Goal: Task Accomplishment & Management: Manage account settings

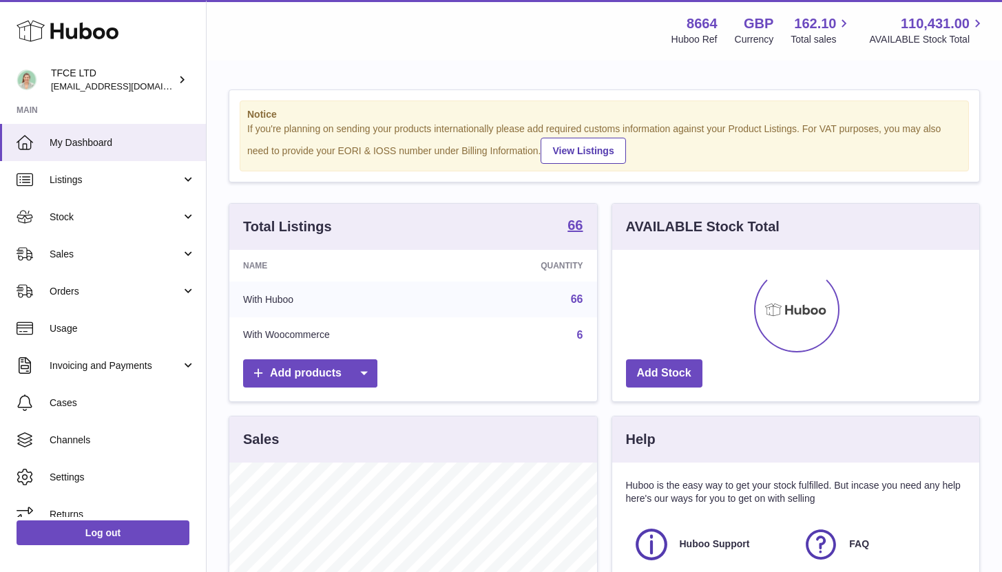
scroll to position [215, 367]
click at [131, 243] on link "Sales" at bounding box center [103, 253] width 206 height 37
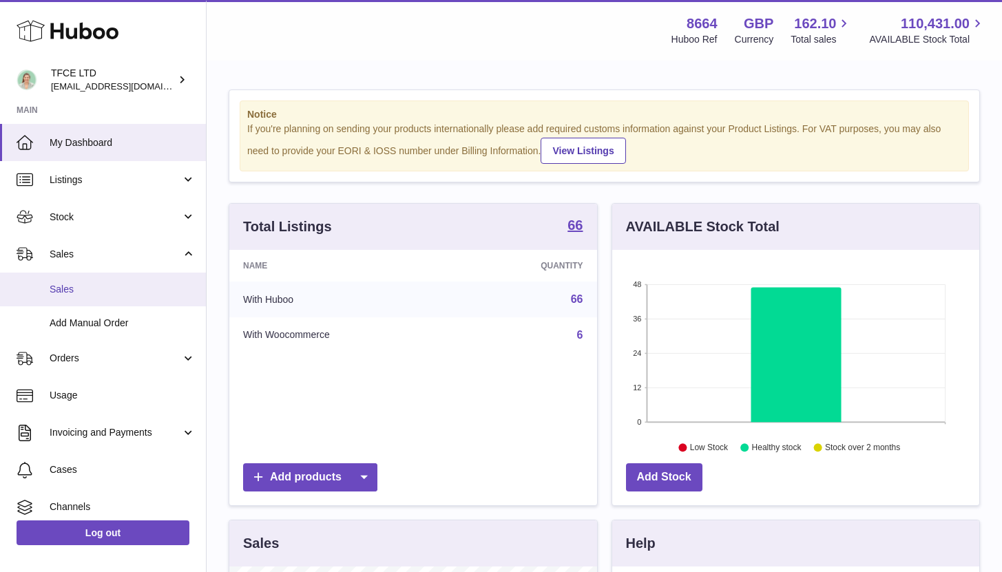
click at [112, 291] on span "Sales" at bounding box center [123, 289] width 146 height 13
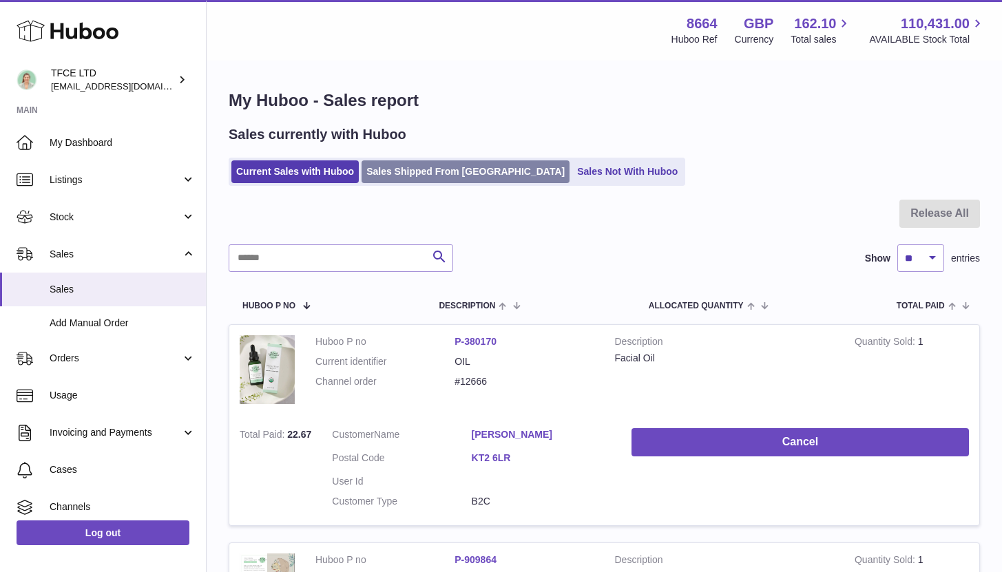
click at [397, 171] on link "Sales Shipped From Huboo" at bounding box center [465, 171] width 208 height 23
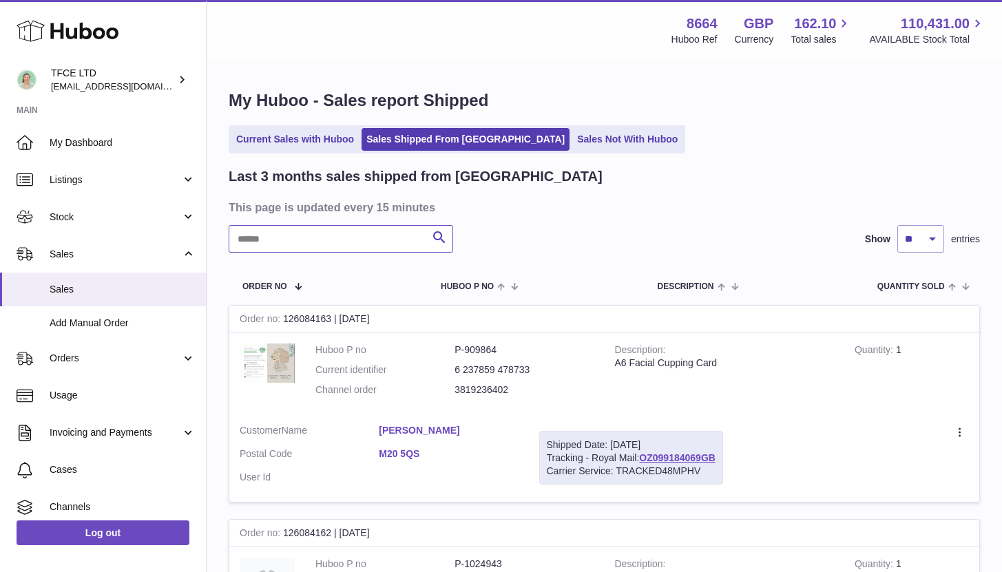
click at [345, 240] on input "text" at bounding box center [341, 239] width 224 height 28
type input "****"
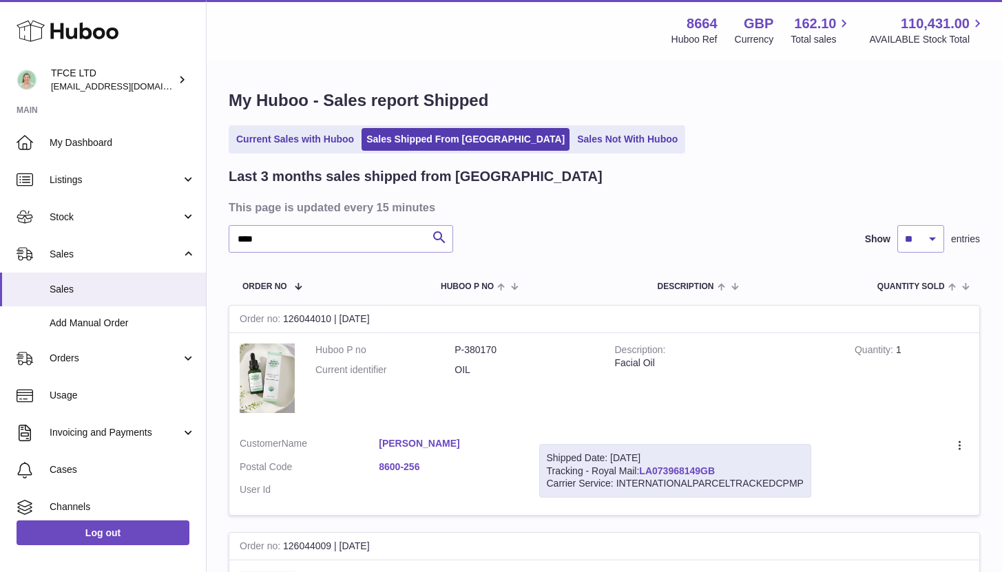
click at [683, 472] on link "LA073968149GB" at bounding box center [677, 470] width 76 height 11
click at [366, 235] on input "****" at bounding box center [341, 239] width 224 height 28
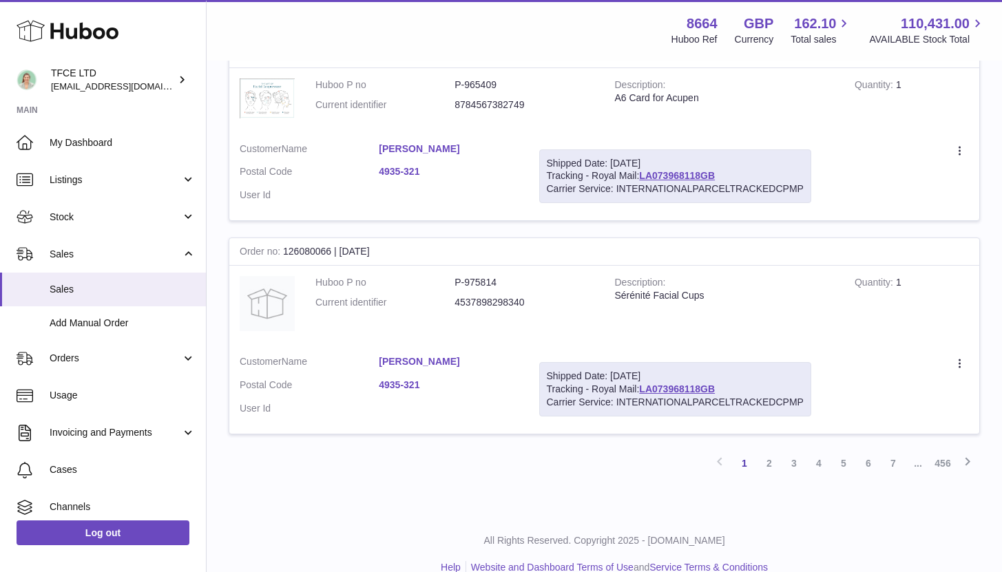
scroll to position [2015, 0]
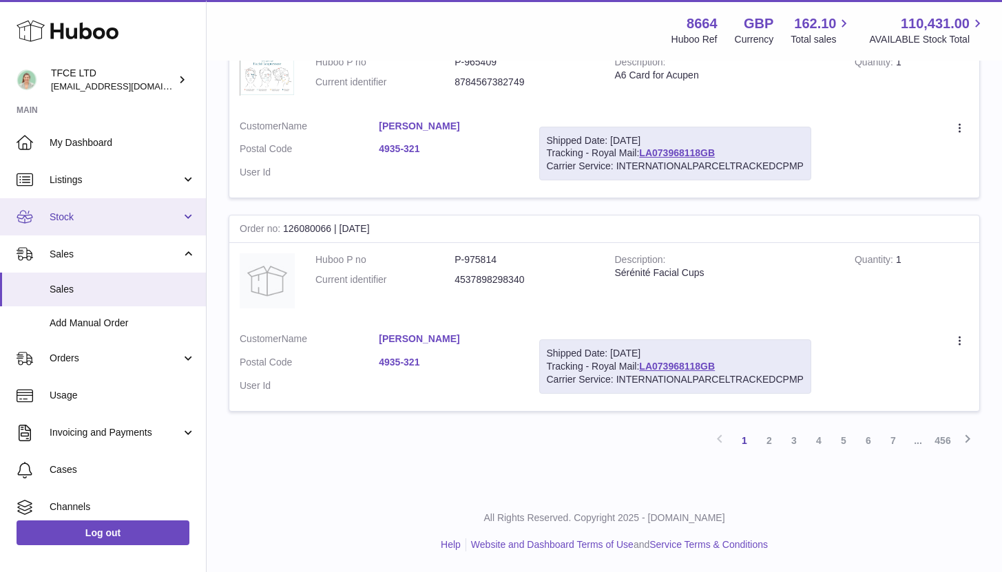
click at [125, 224] on link "Stock" at bounding box center [103, 216] width 206 height 37
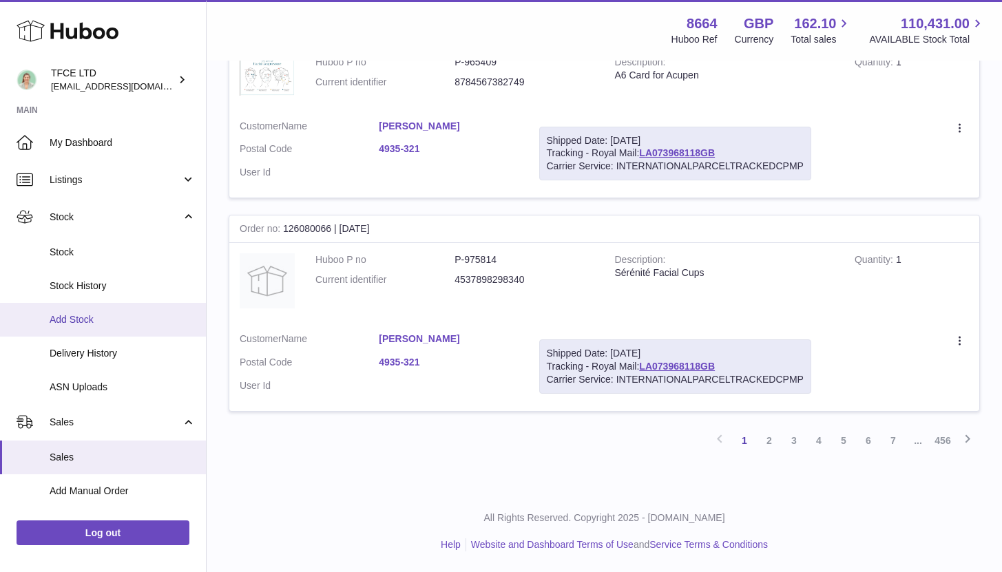
click at [116, 315] on span "Add Stock" at bounding box center [123, 319] width 146 height 13
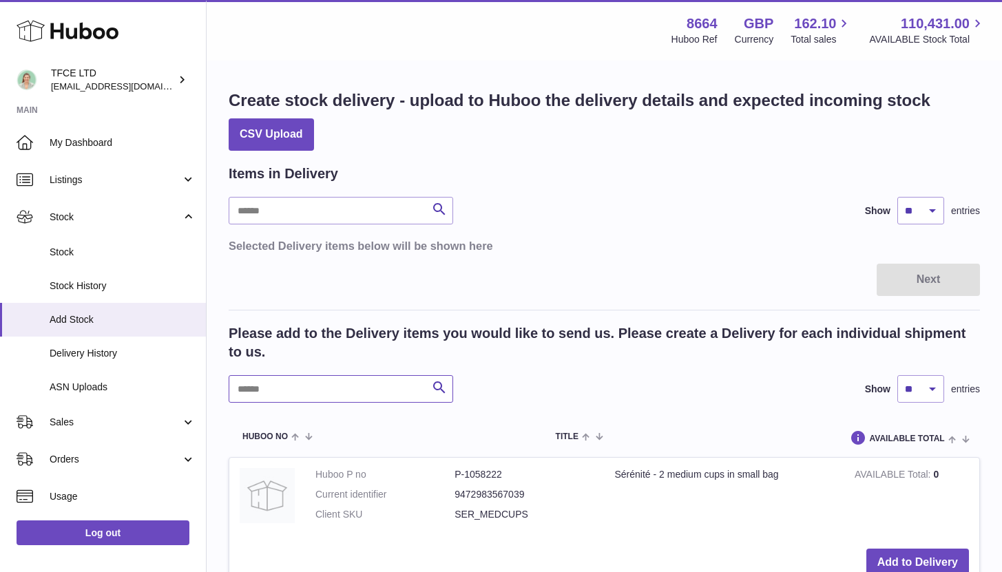
click at [338, 383] on input "text" at bounding box center [341, 389] width 224 height 28
type input "****"
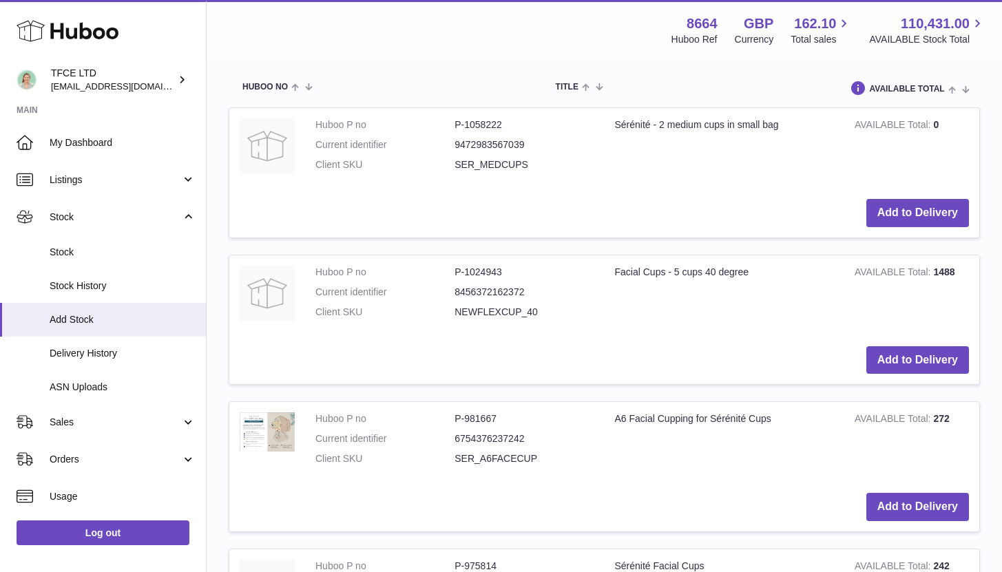
scroll to position [329, 0]
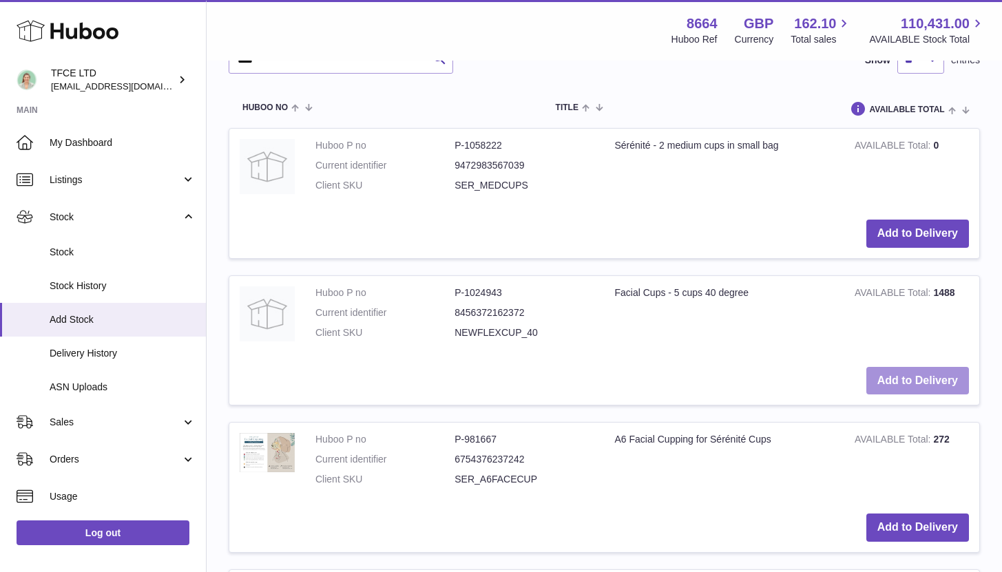
click at [912, 371] on button "Add to Delivery" at bounding box center [917, 381] width 103 height 28
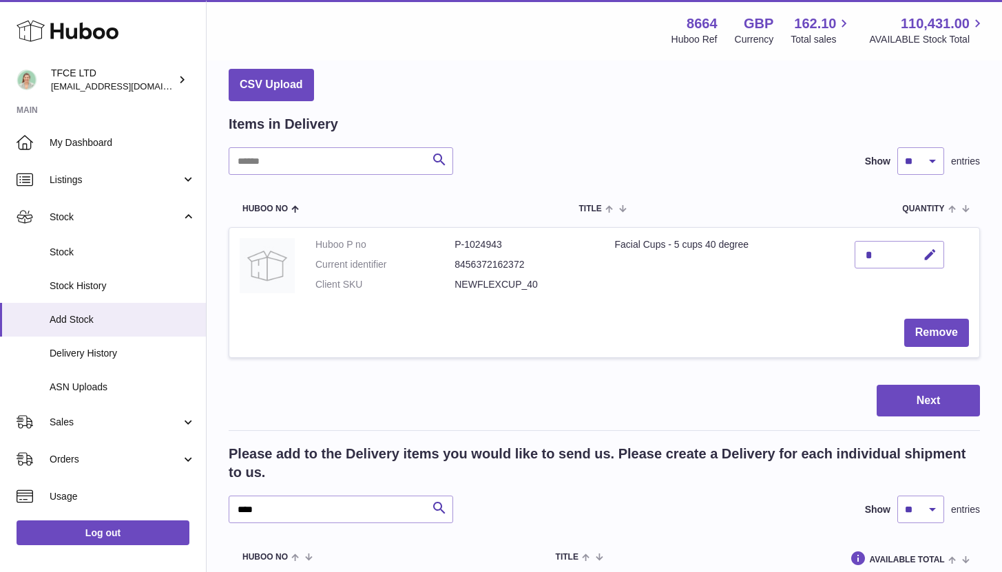
scroll to position [0, 0]
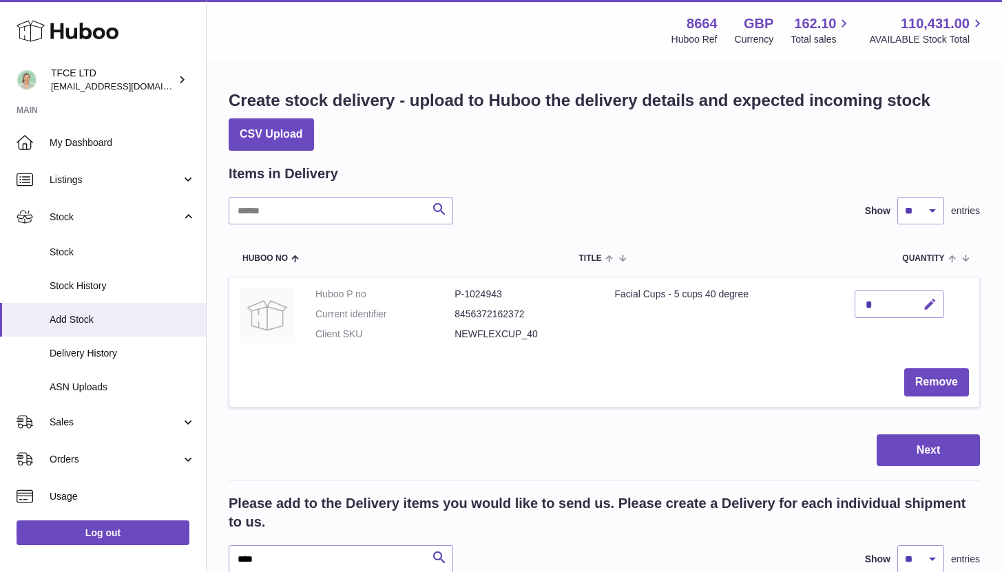
click at [930, 308] on icon "button" at bounding box center [929, 304] width 14 height 14
type input "****"
click at [928, 308] on icon "submit" at bounding box center [930, 304] width 12 height 12
click at [958, 448] on button "Next" at bounding box center [927, 450] width 103 height 32
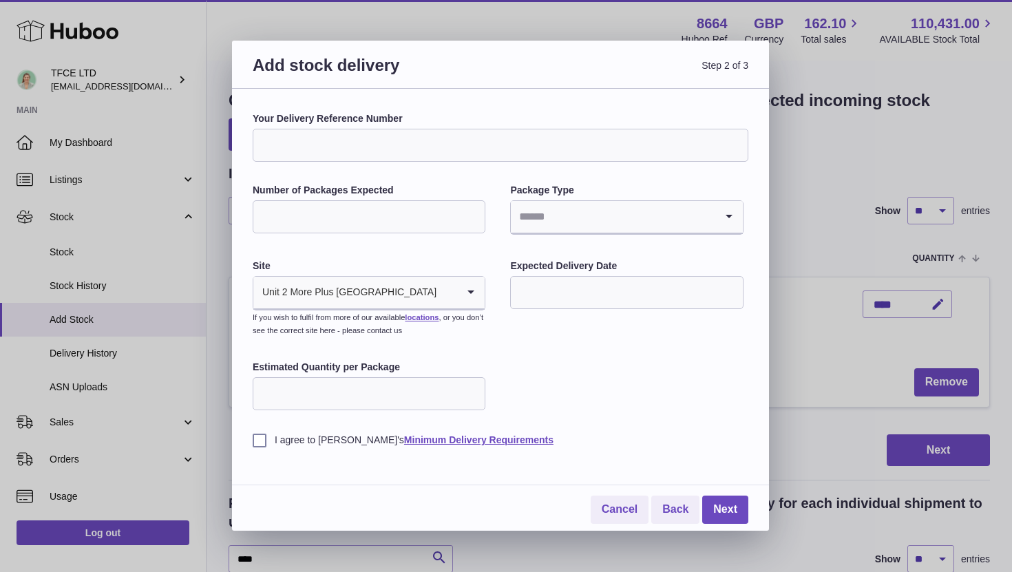
click at [409, 161] on input "Your Delivery Reference Number" at bounding box center [501, 145] width 496 height 33
click at [376, 142] on input "**********" at bounding box center [501, 145] width 496 height 33
type input "**********"
click at [283, 220] on input "Number of Packages Expected" at bounding box center [369, 216] width 233 height 33
type input "*"
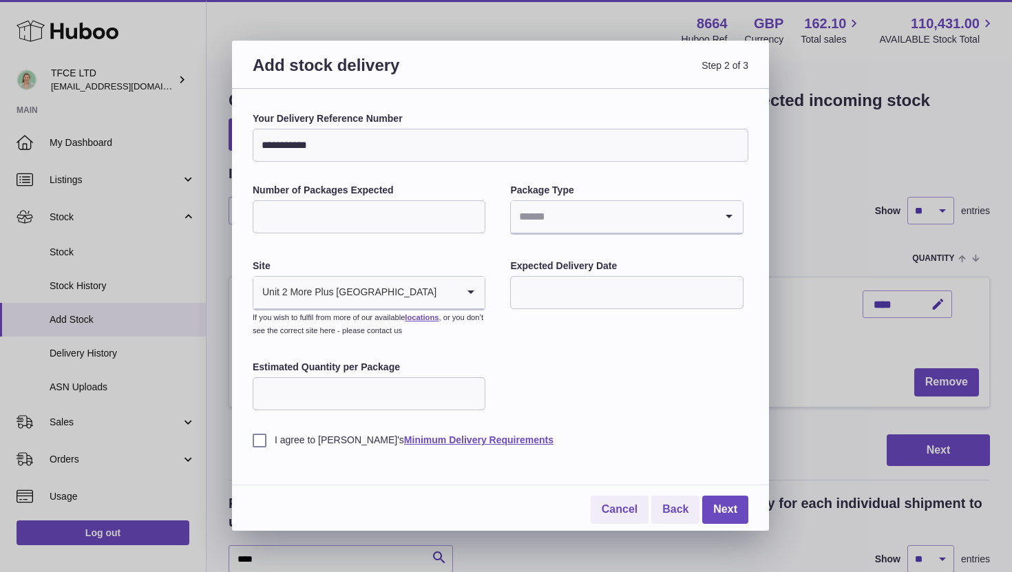
click at [545, 219] on input "Search for option" at bounding box center [613, 217] width 204 height 32
click at [557, 303] on li "Boxes" at bounding box center [626, 309] width 230 height 28
click at [560, 287] on input "text" at bounding box center [626, 292] width 233 height 33
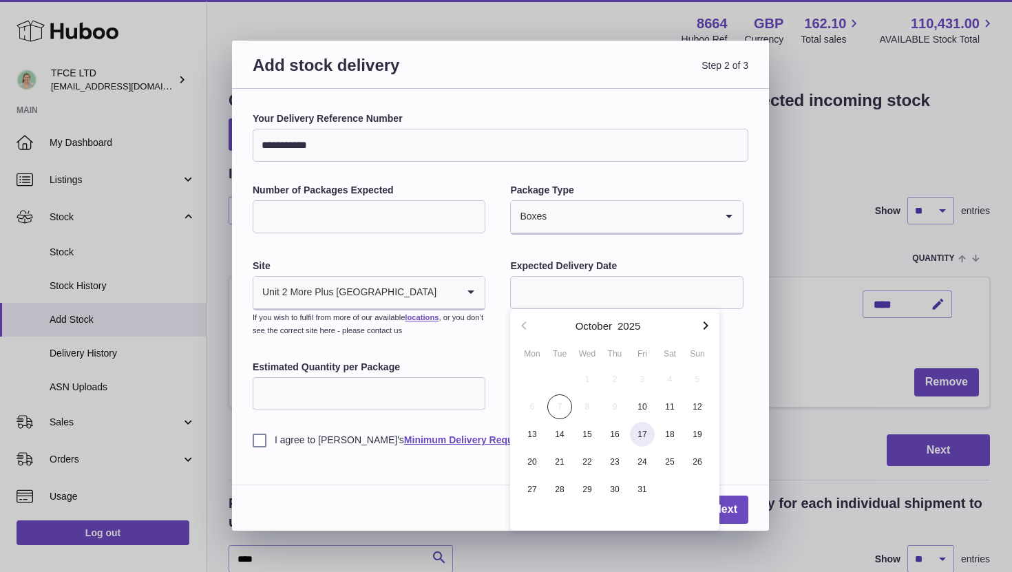
click at [646, 436] on span "17" at bounding box center [642, 434] width 25 height 25
type input "**********"
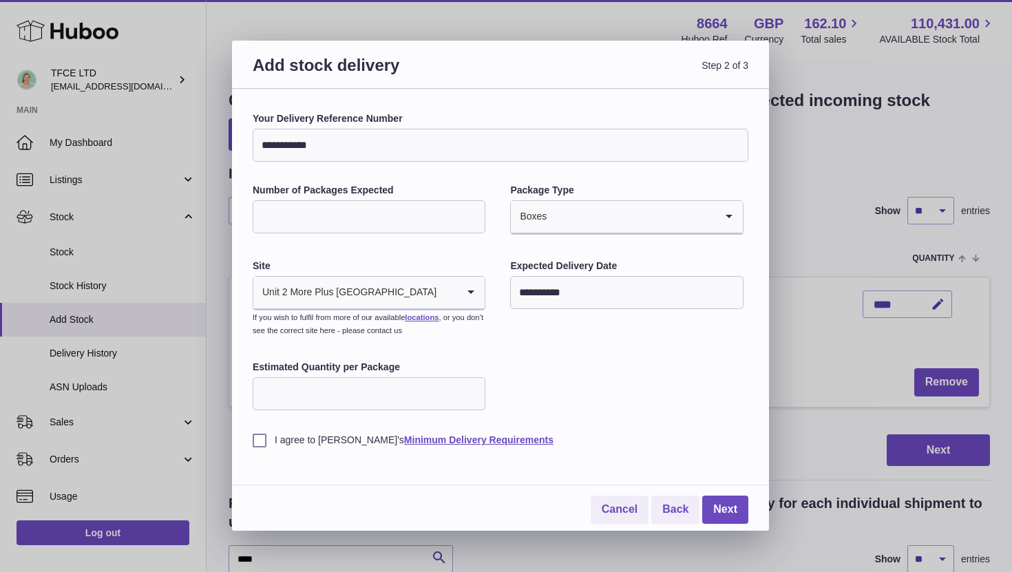
click at [393, 405] on input "Estimated Quantity per Package" at bounding box center [369, 393] width 233 height 33
click at [260, 442] on label "I agree to Huboo's Minimum Delivery Requirements" at bounding box center [501, 440] width 496 height 13
click at [728, 511] on link "Next" at bounding box center [725, 510] width 46 height 28
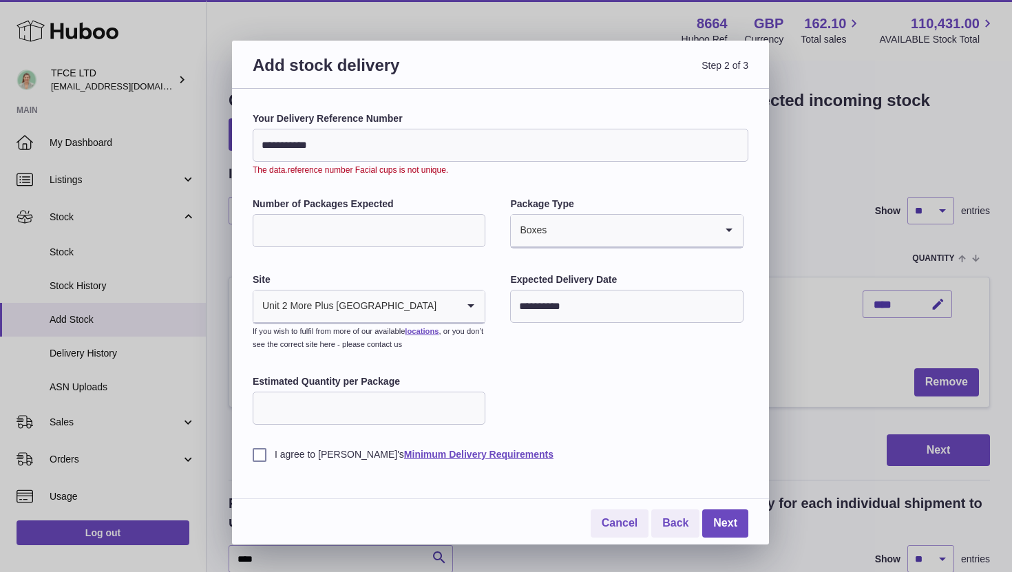
click at [398, 154] on input "**********" at bounding box center [501, 145] width 496 height 33
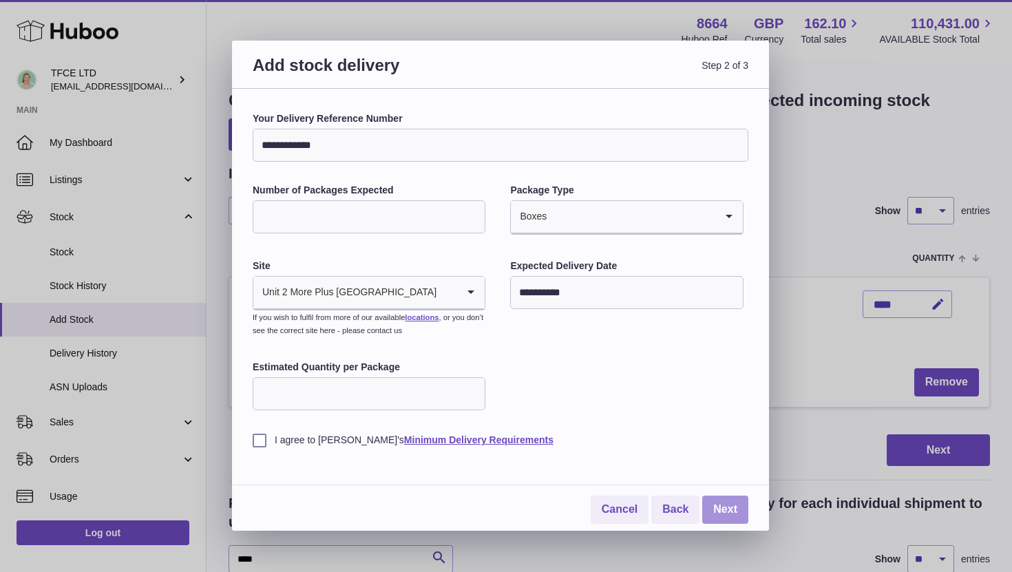
type input "**********"
click at [720, 507] on link "Next" at bounding box center [725, 510] width 46 height 28
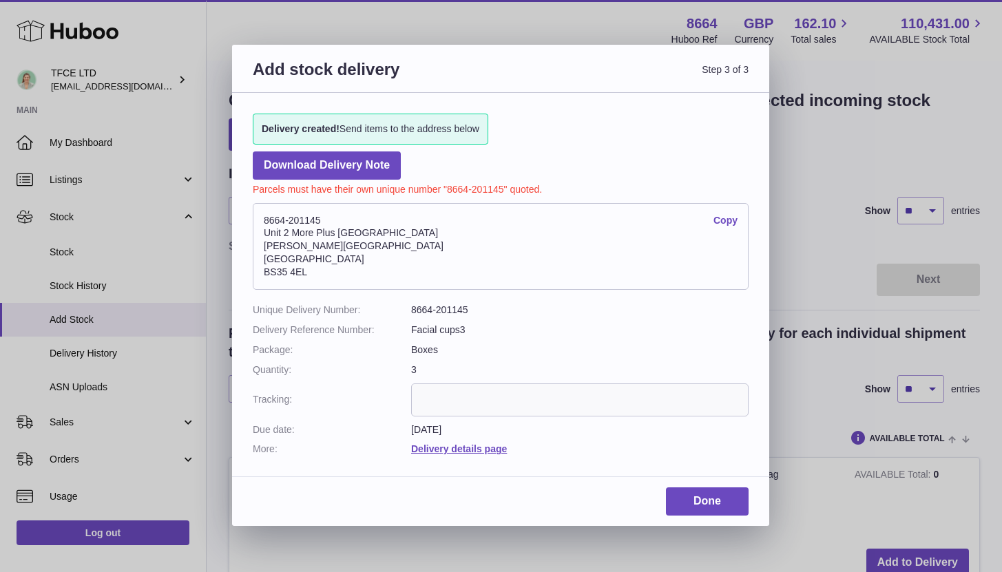
click at [730, 218] on link "Copy" at bounding box center [725, 220] width 24 height 13
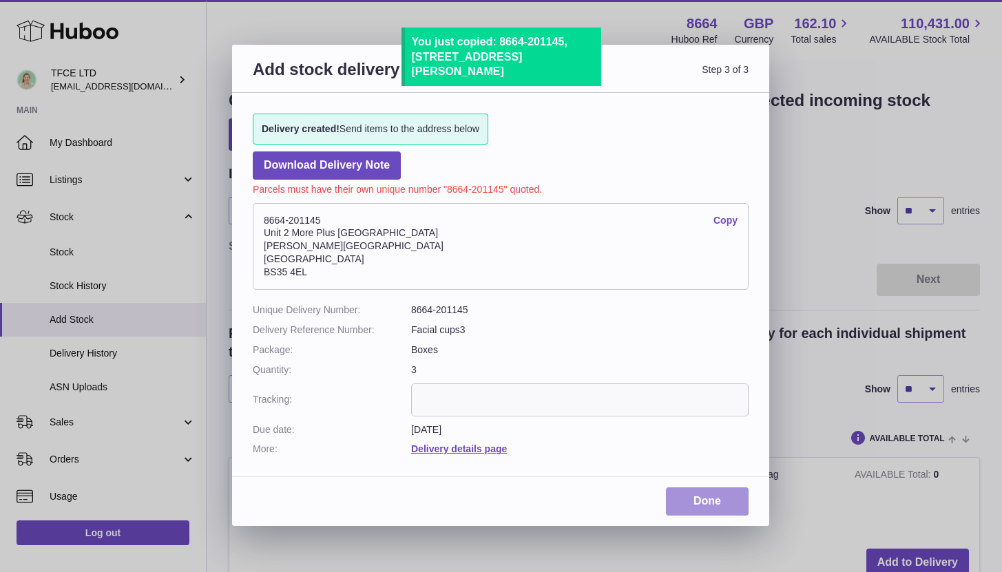
click at [712, 498] on link "Done" at bounding box center [707, 501] width 83 height 28
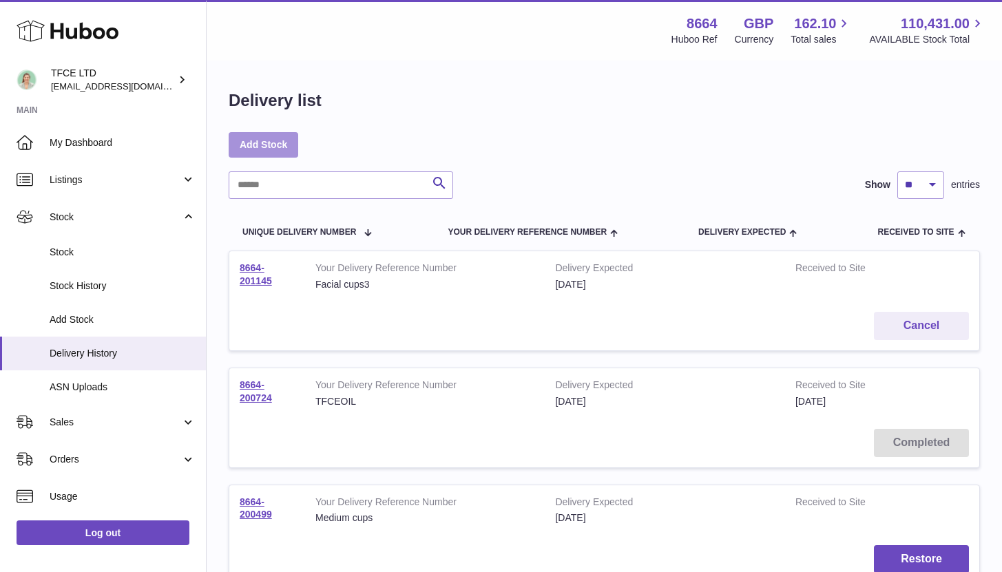
click at [262, 145] on link "Add Stock" at bounding box center [264, 144] width 70 height 25
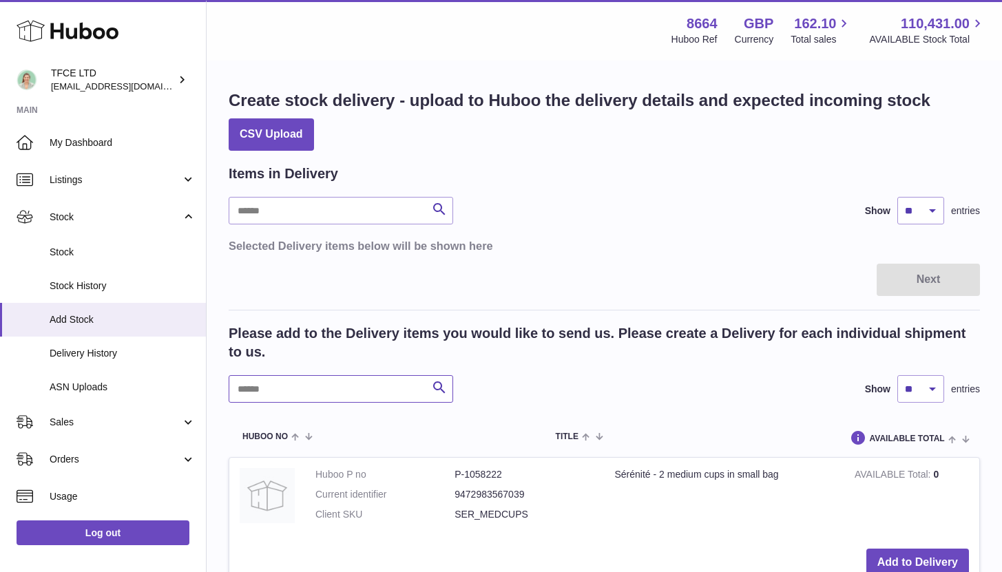
click at [289, 390] on input "text" at bounding box center [341, 389] width 224 height 28
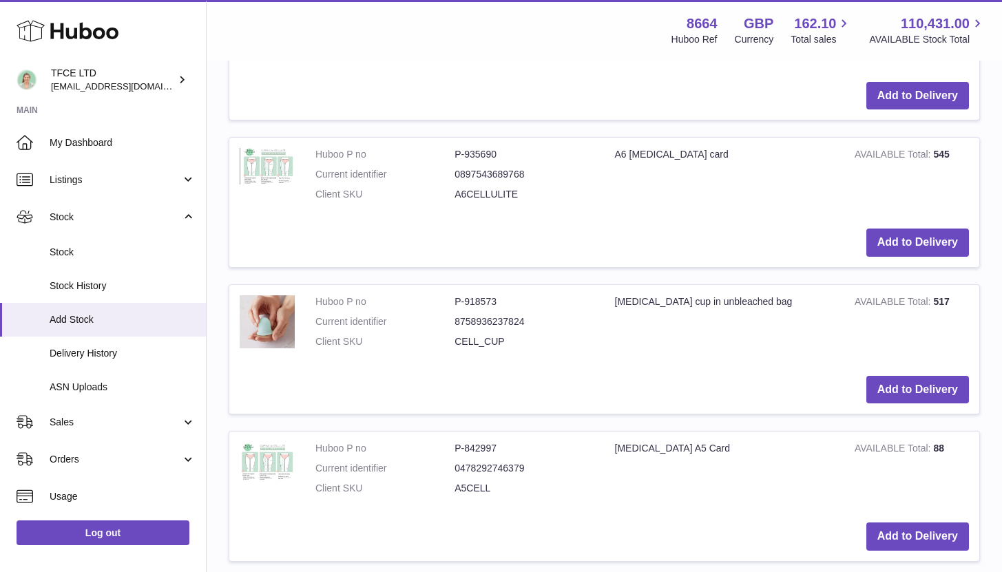
scroll to position [635, 0]
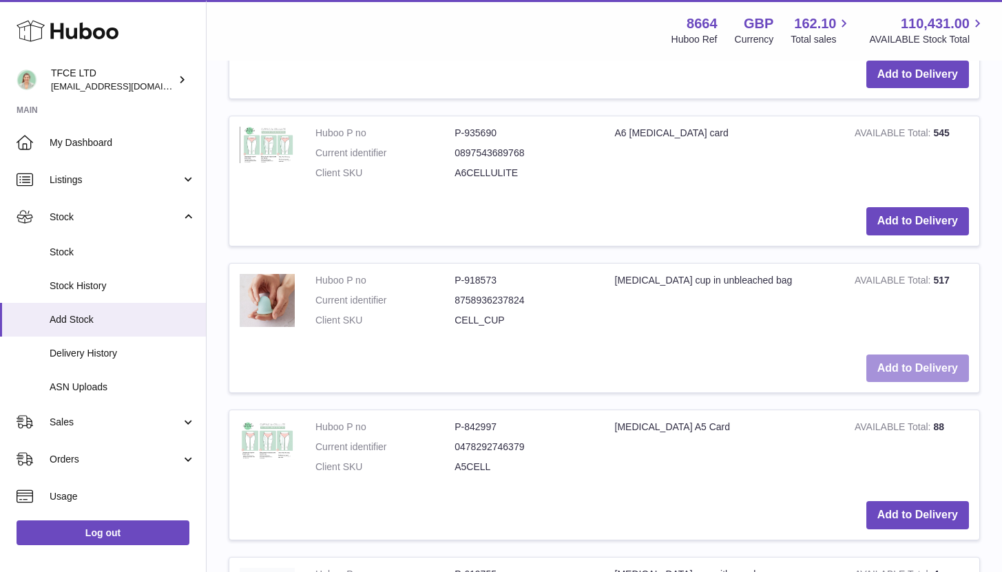
click at [910, 361] on button "Add to Delivery" at bounding box center [917, 369] width 103 height 28
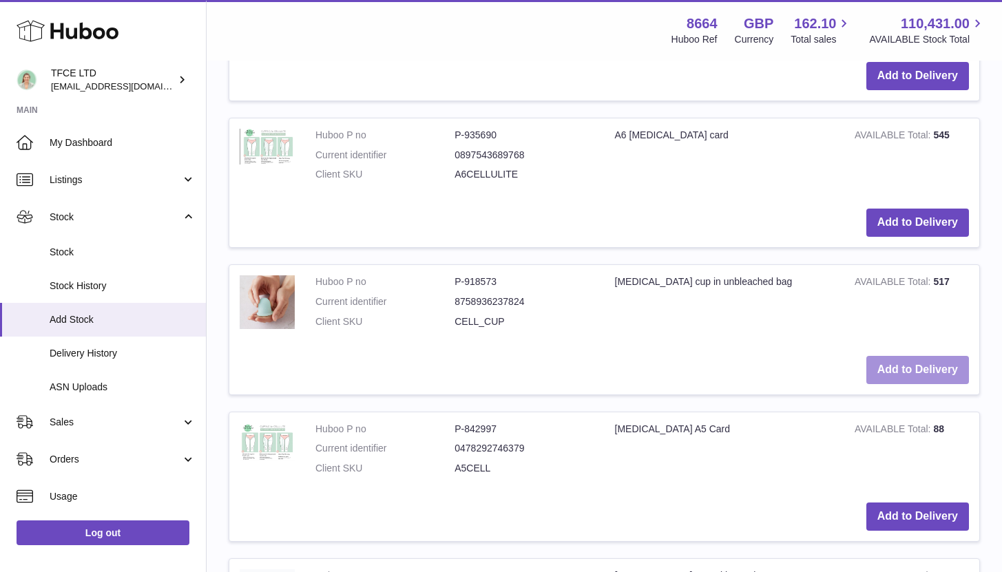
scroll to position [370, 0]
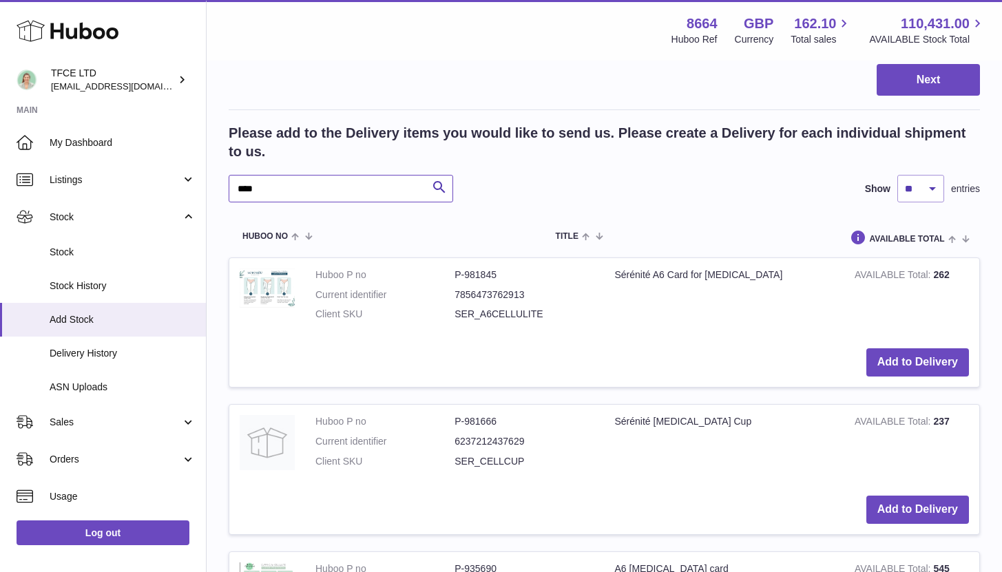
click at [358, 194] on input "****" at bounding box center [341, 189] width 224 height 28
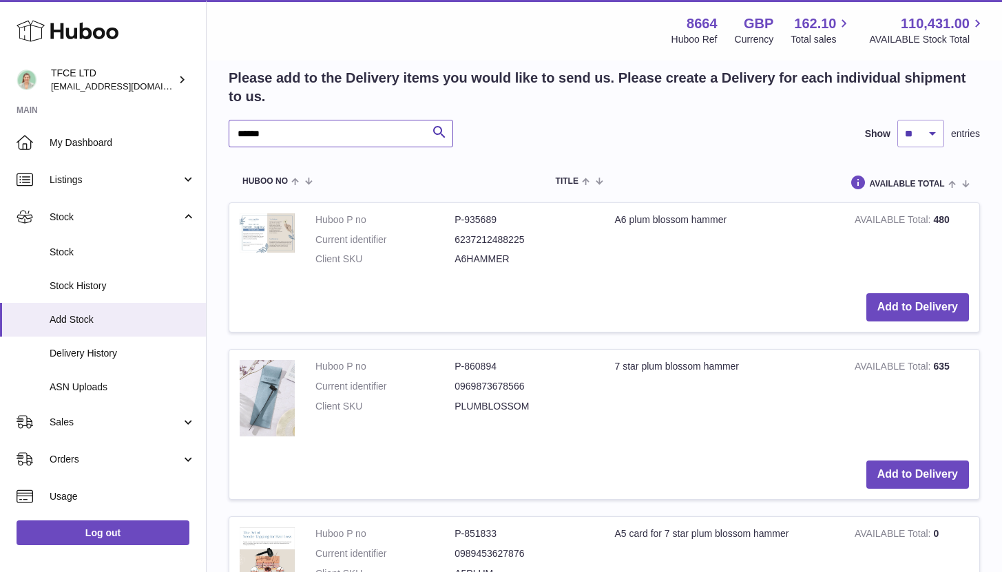
scroll to position [439, 0]
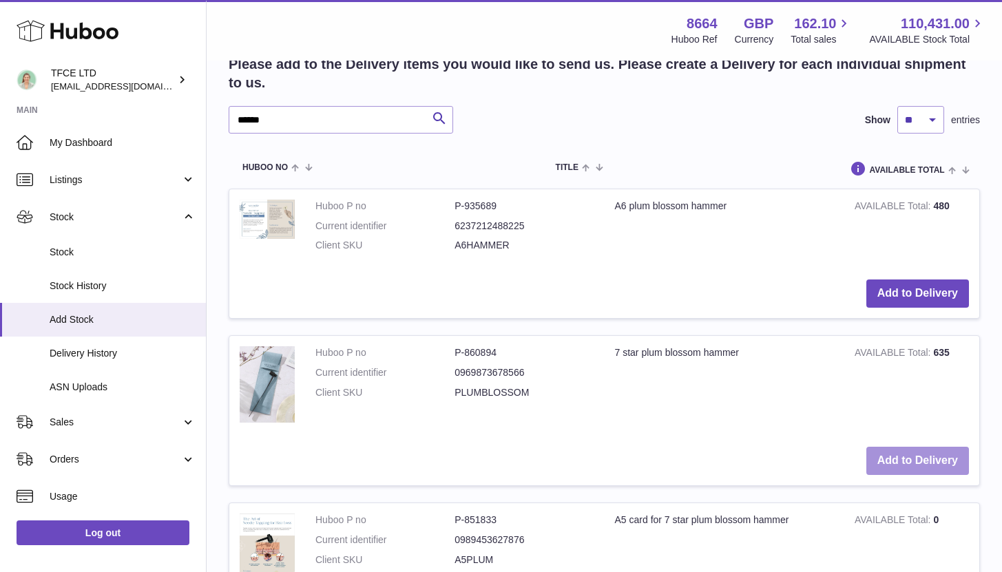
click at [883, 453] on button "Add to Delivery" at bounding box center [917, 461] width 103 height 28
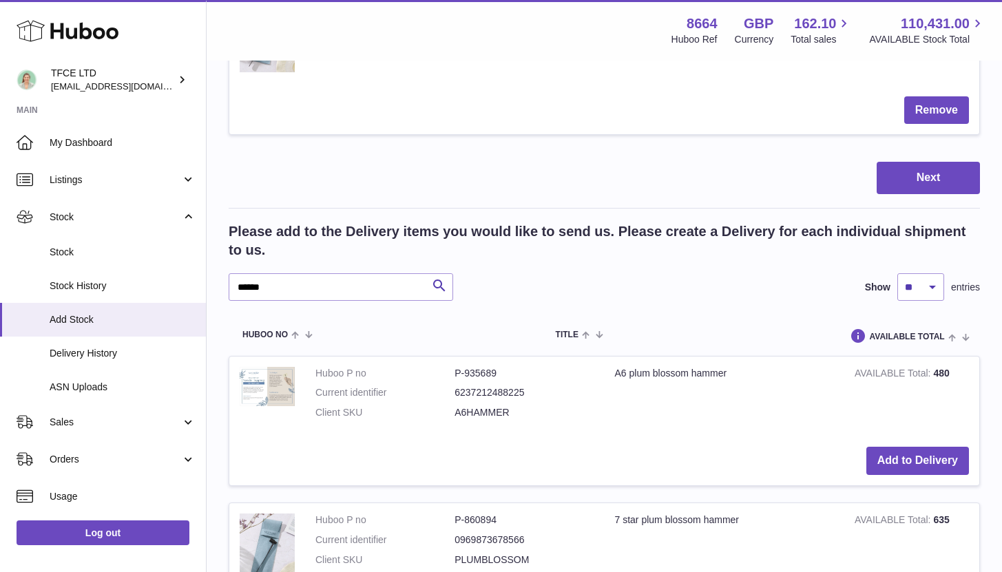
scroll to position [606, 0]
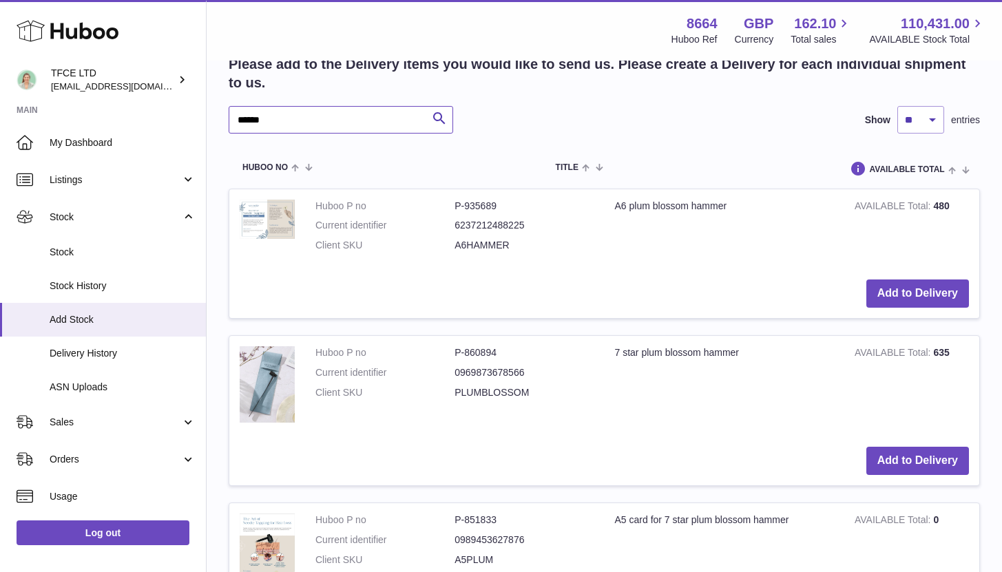
click at [379, 110] on input "******" at bounding box center [341, 120] width 224 height 28
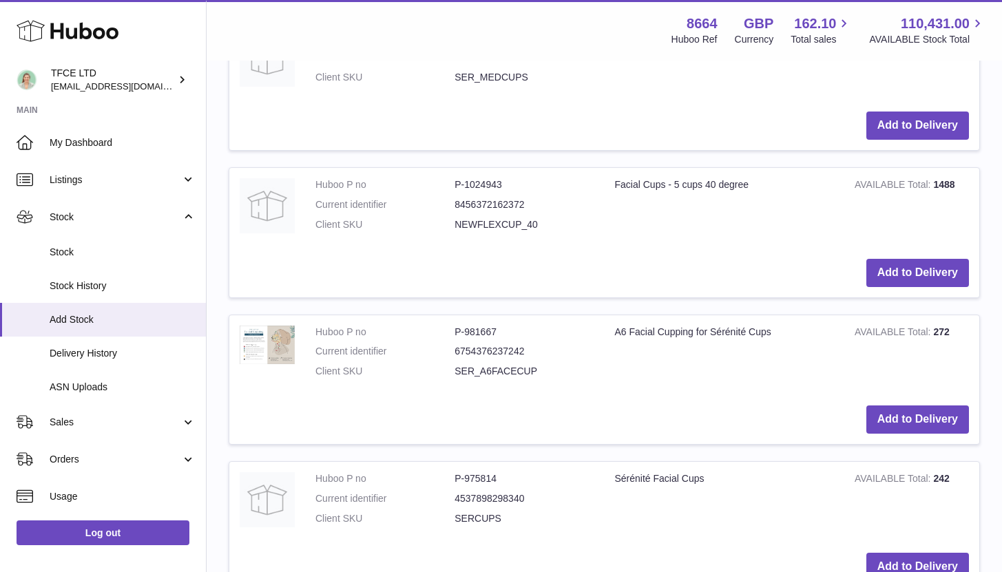
scroll to position [775, 0]
click at [908, 564] on button "Add to Delivery" at bounding box center [917, 566] width 103 height 28
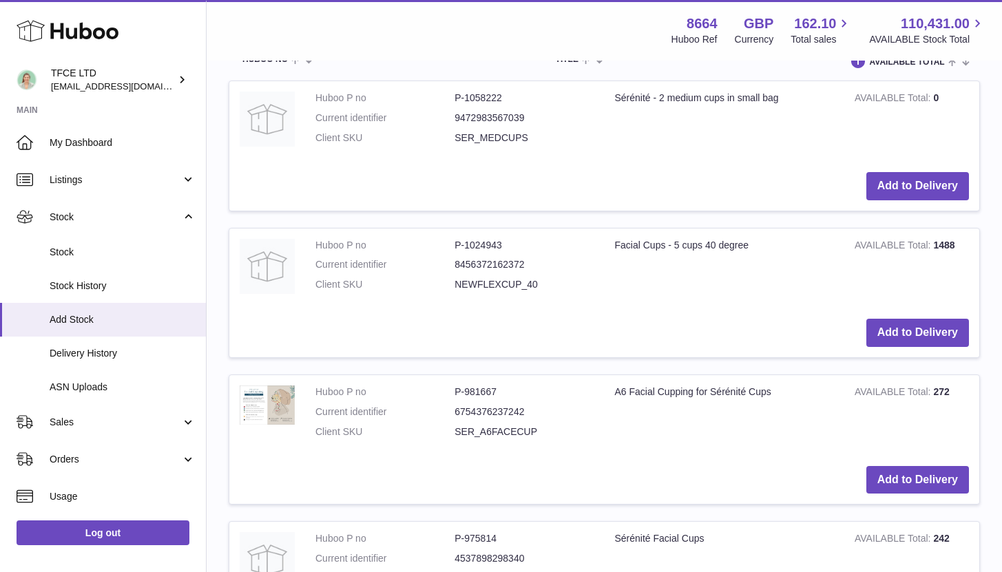
scroll to position [691, 0]
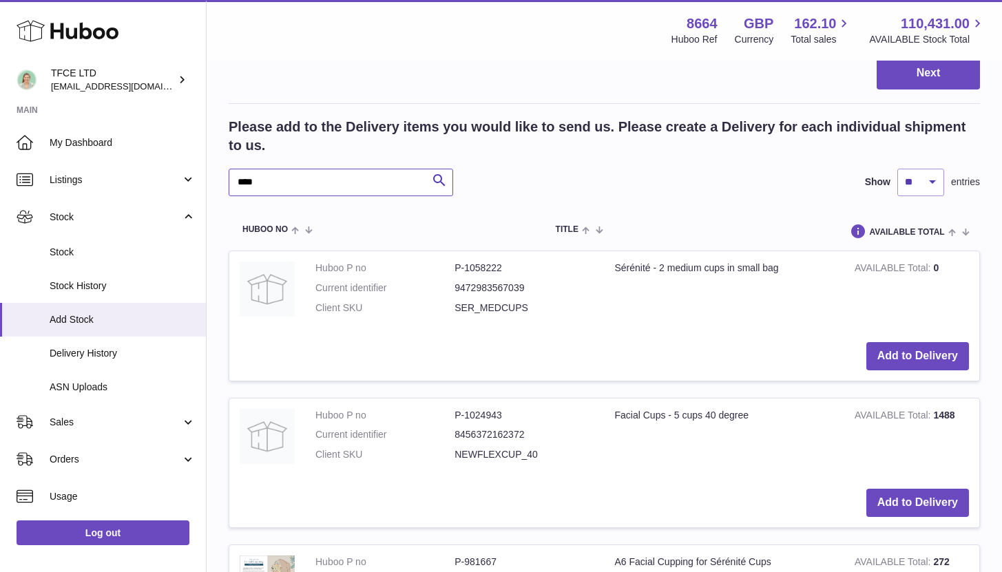
click at [337, 177] on input "****" at bounding box center [341, 183] width 224 height 28
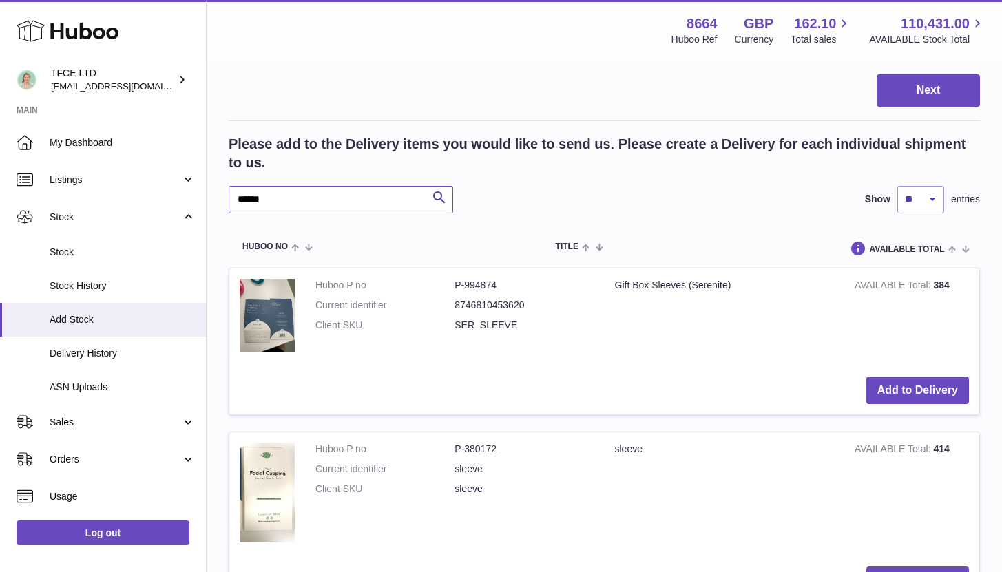
scroll to position [684, 0]
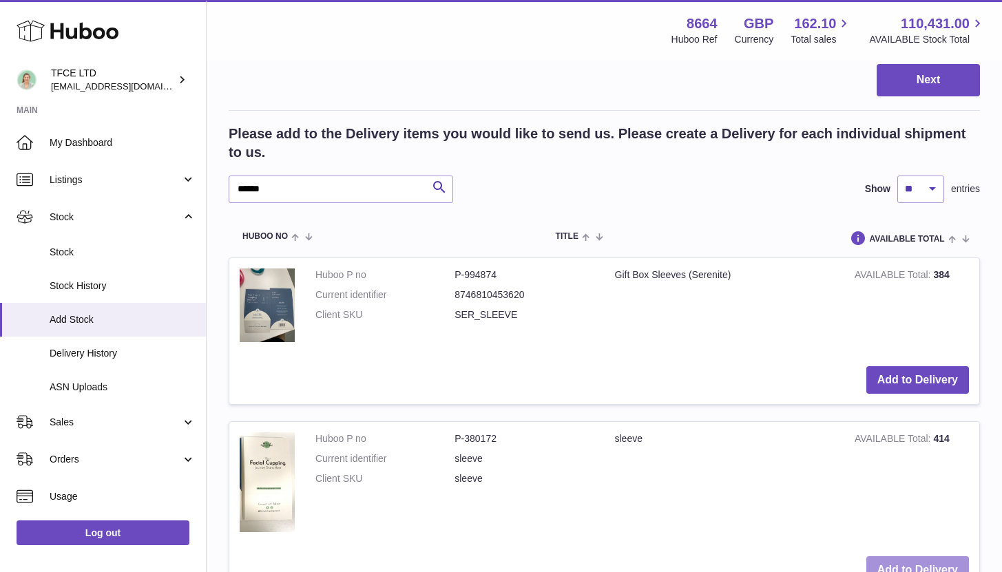
click at [876, 564] on button "Add to Delivery" at bounding box center [917, 570] width 103 height 28
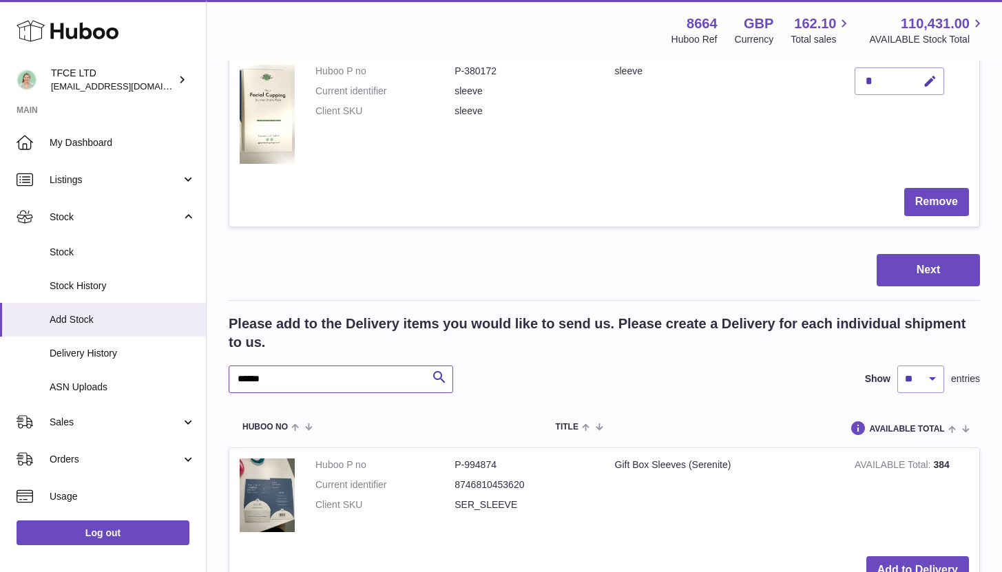
click at [323, 366] on input "******" at bounding box center [341, 380] width 224 height 28
type input "***"
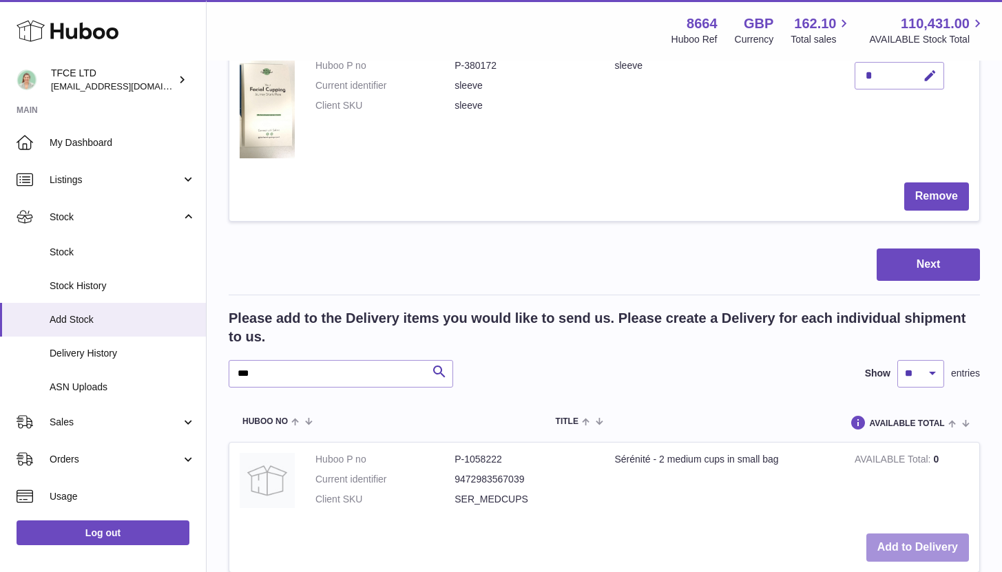
click at [929, 549] on button "Add to Delivery" at bounding box center [917, 548] width 103 height 28
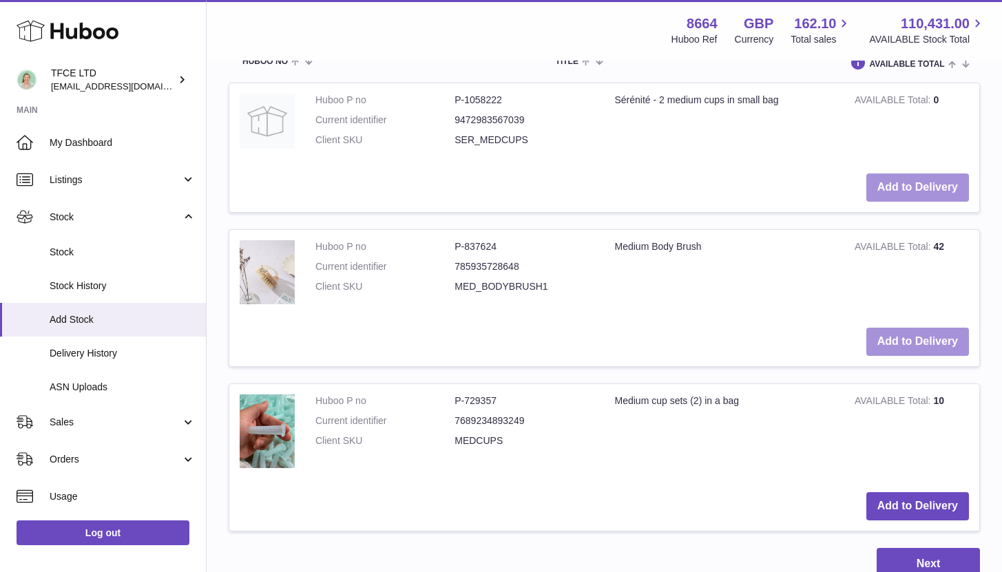
scroll to position [1260, 0]
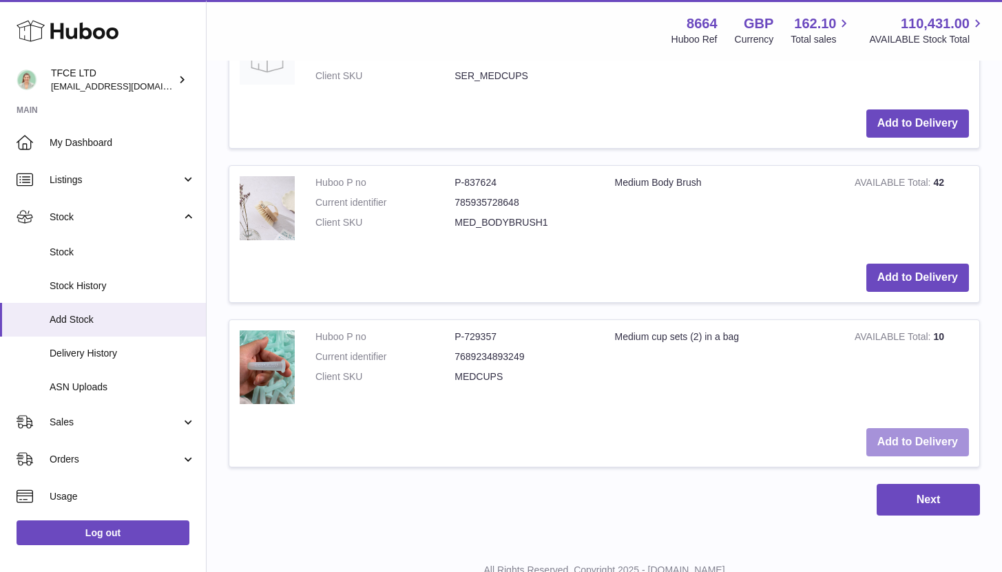
click at [914, 435] on button "Add to Delivery" at bounding box center [917, 442] width 103 height 28
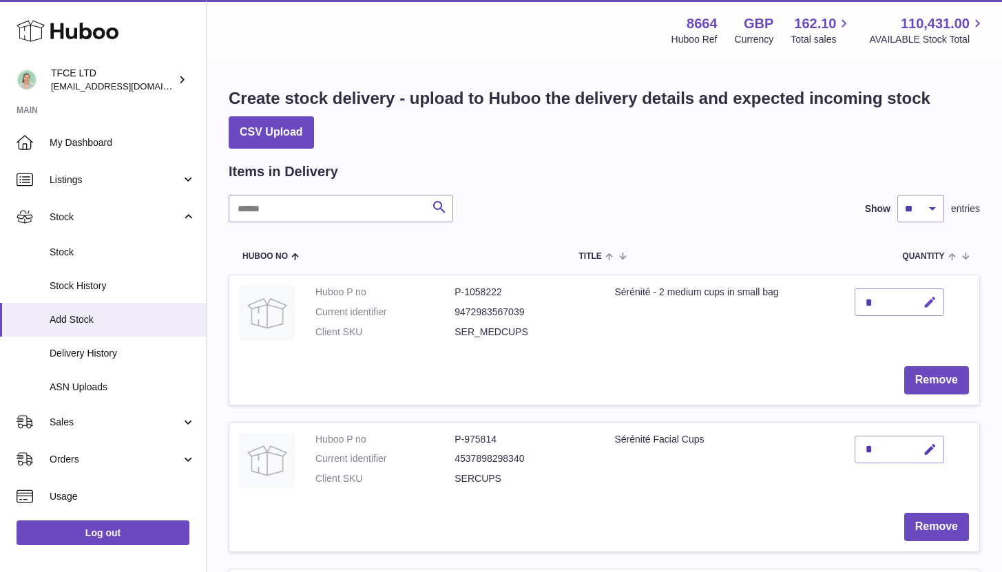
scroll to position [3, 0]
click at [939, 304] on button "button" at bounding box center [927, 302] width 32 height 28
click at [924, 302] on icon "submit" at bounding box center [930, 301] width 12 height 12
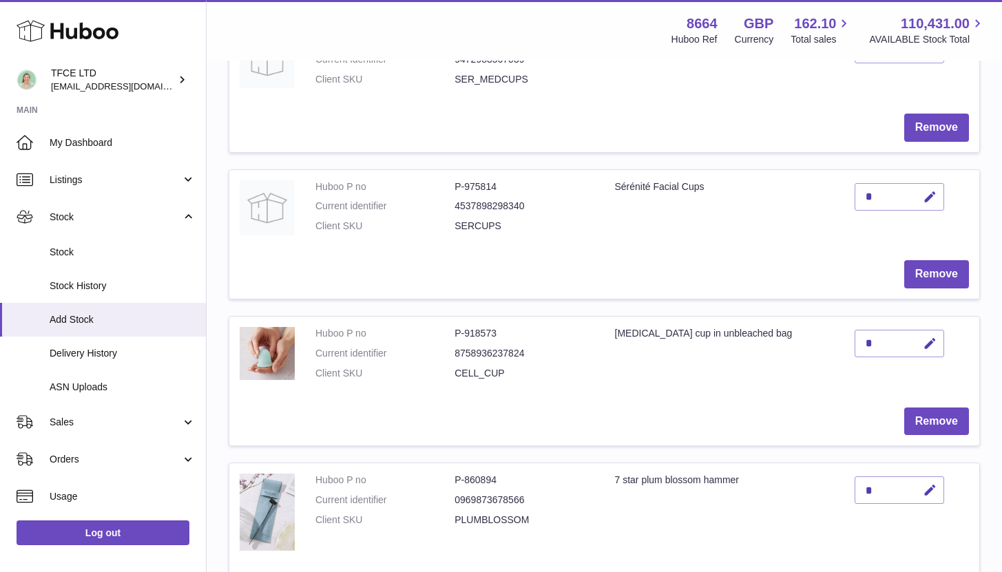
scroll to position [163, 0]
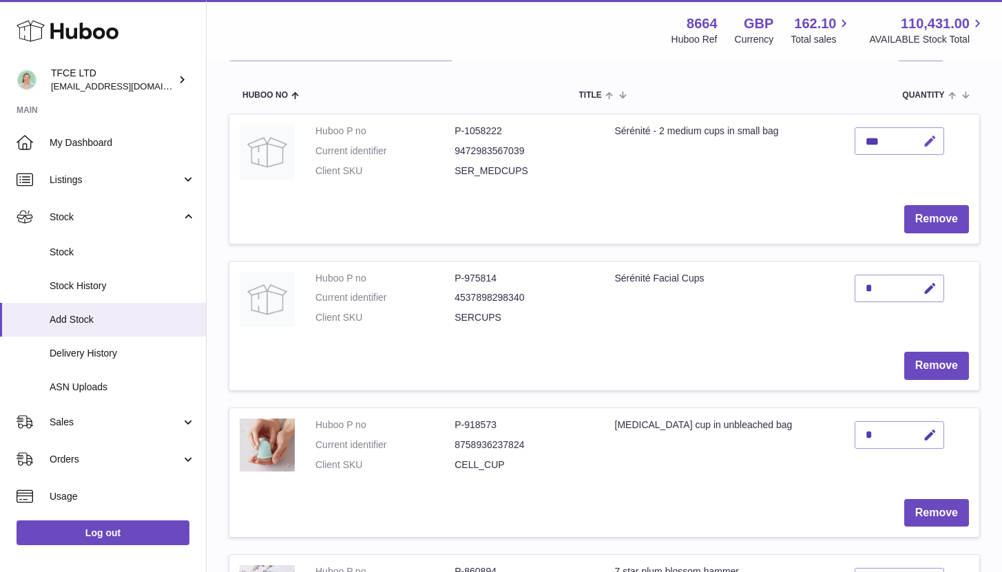
click at [936, 142] on icon "button" at bounding box center [929, 141] width 14 height 14
type input "*"
type input "**"
click at [933, 140] on icon "submit" at bounding box center [930, 141] width 12 height 12
click at [928, 290] on icon "button" at bounding box center [929, 289] width 14 height 14
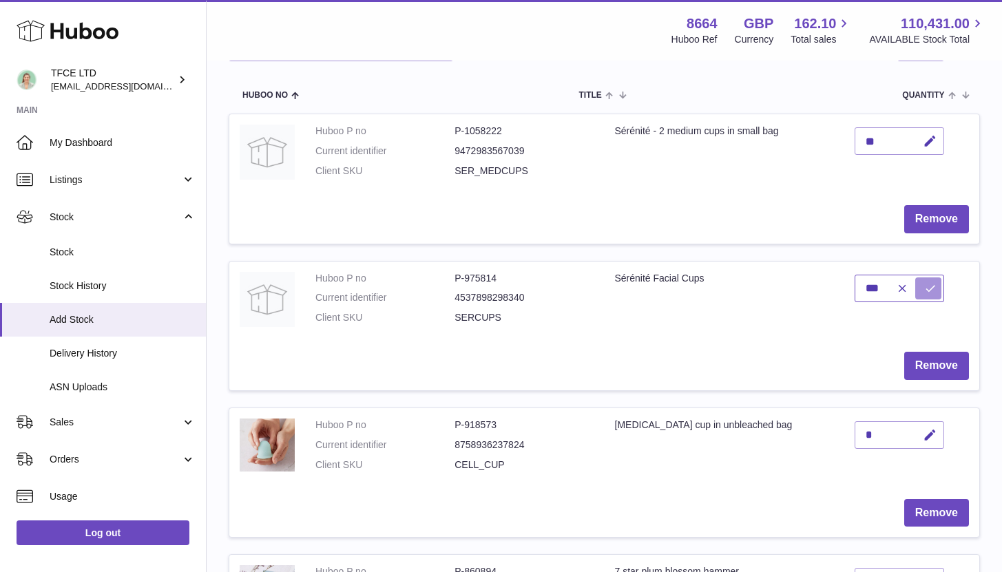
type input "***"
click at [928, 290] on icon "submit" at bounding box center [930, 288] width 12 height 12
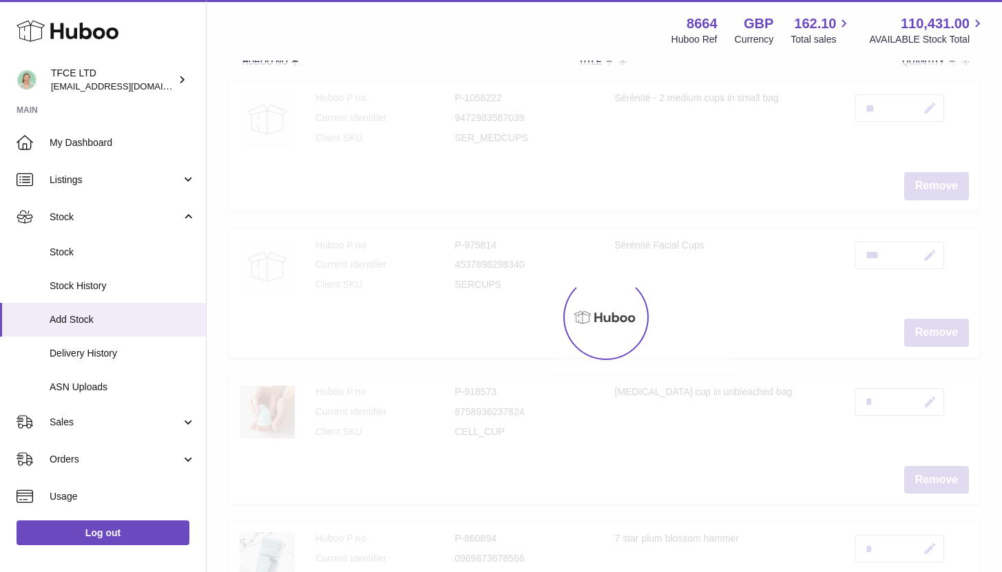
scroll to position [215, 0]
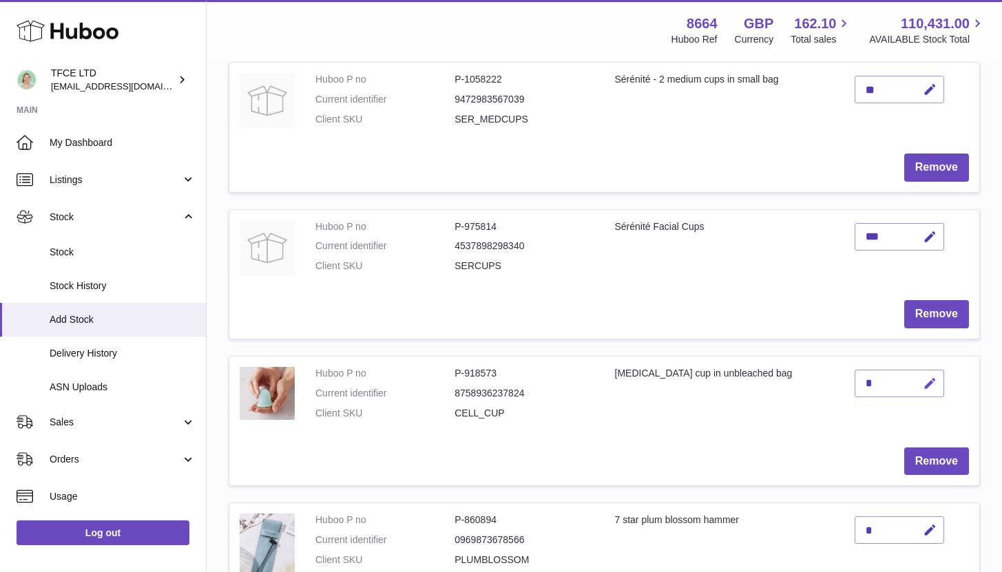
click at [927, 388] on icon "button" at bounding box center [929, 384] width 14 height 14
type input "***"
click at [927, 388] on icon "submit" at bounding box center [930, 383] width 12 height 12
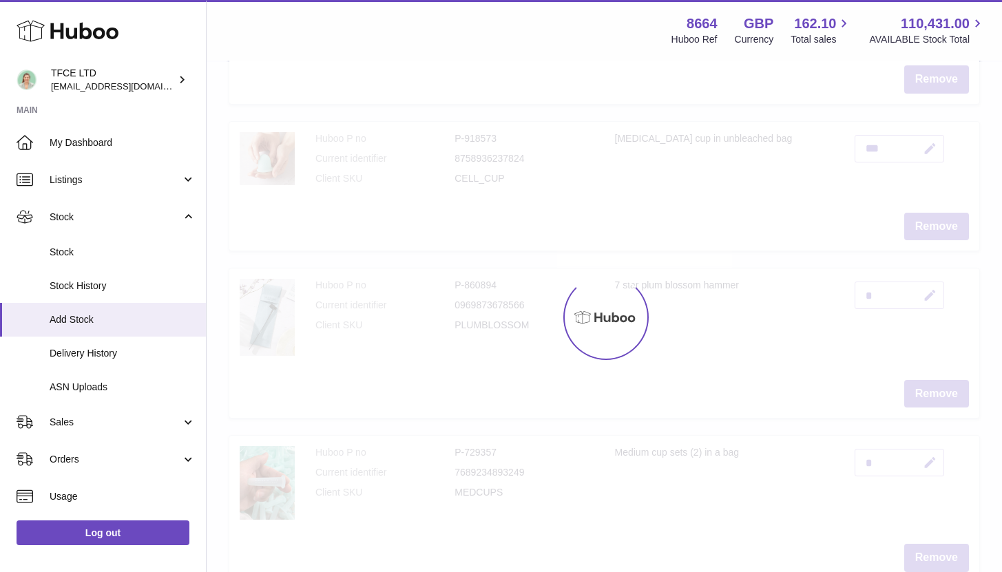
scroll to position [492, 0]
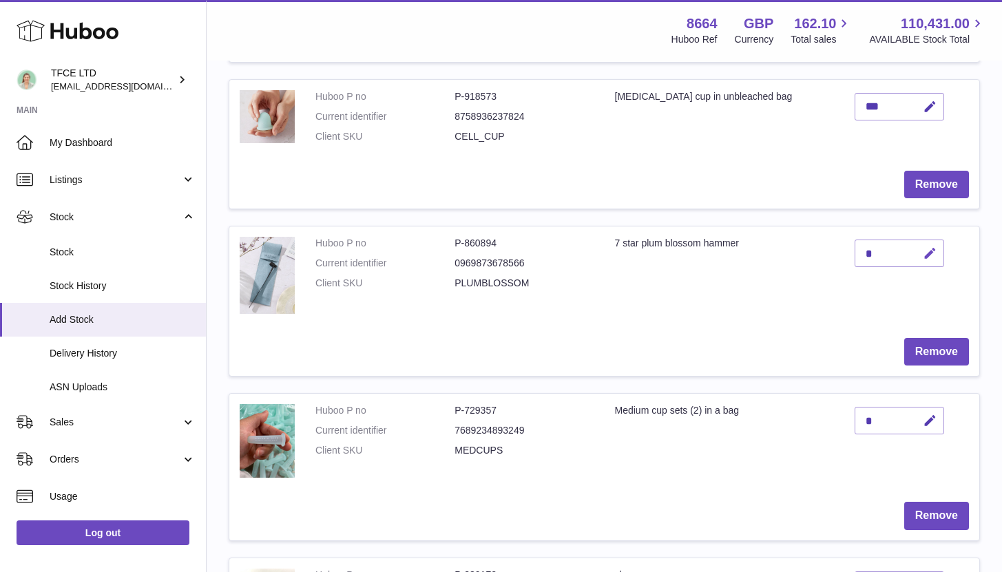
click at [931, 253] on icon "button" at bounding box center [929, 253] width 14 height 14
type input "***"
click at [935, 252] on icon "submit" at bounding box center [930, 253] width 12 height 12
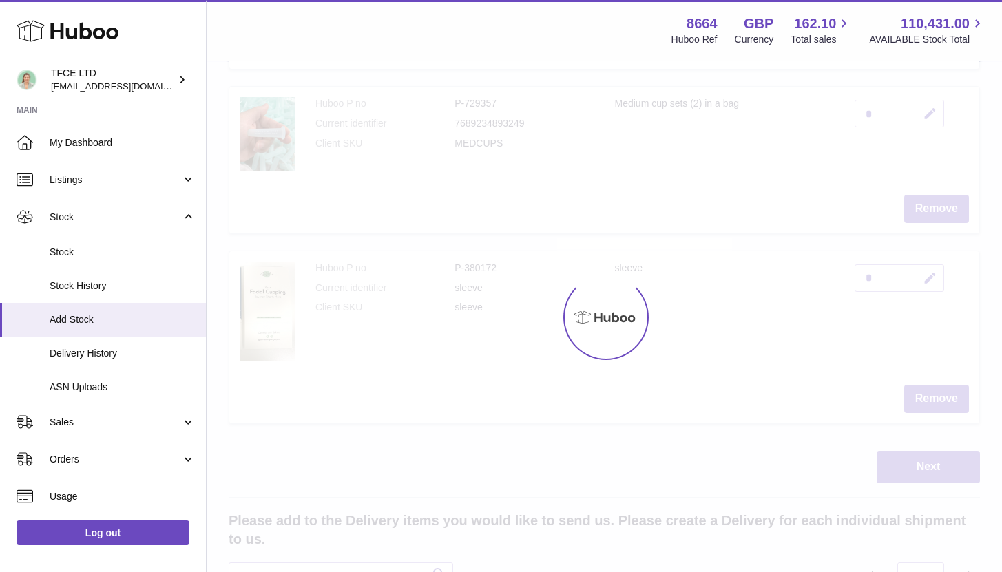
scroll to position [896, 0]
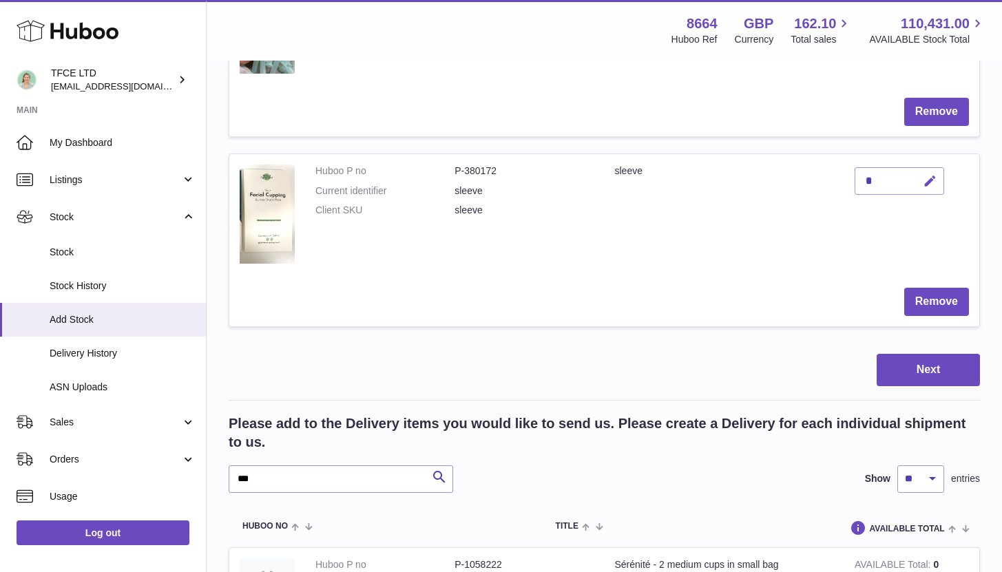
click at [931, 174] on icon "button" at bounding box center [929, 181] width 14 height 14
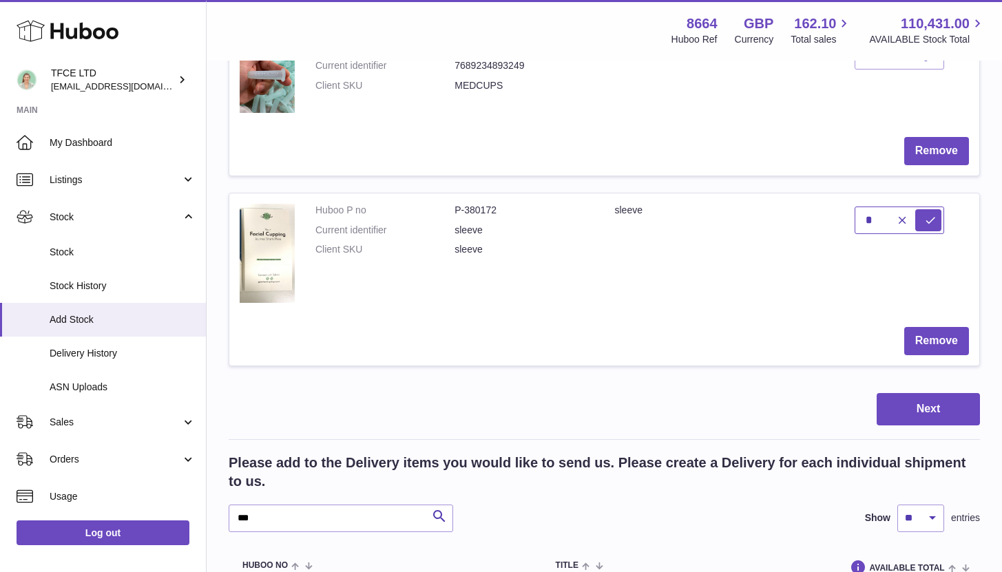
scroll to position [774, 0]
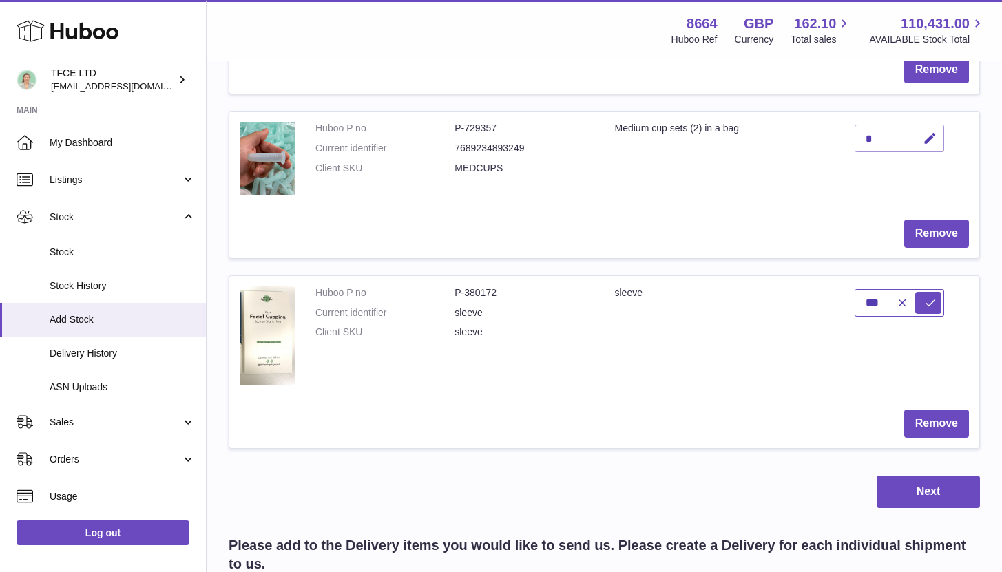
click at [930, 290] on input "***" at bounding box center [898, 303] width 89 height 28
type input "***"
click at [931, 302] on icon "submit" at bounding box center [930, 303] width 12 height 12
click at [928, 136] on icon "button" at bounding box center [929, 138] width 14 height 14
type input "**"
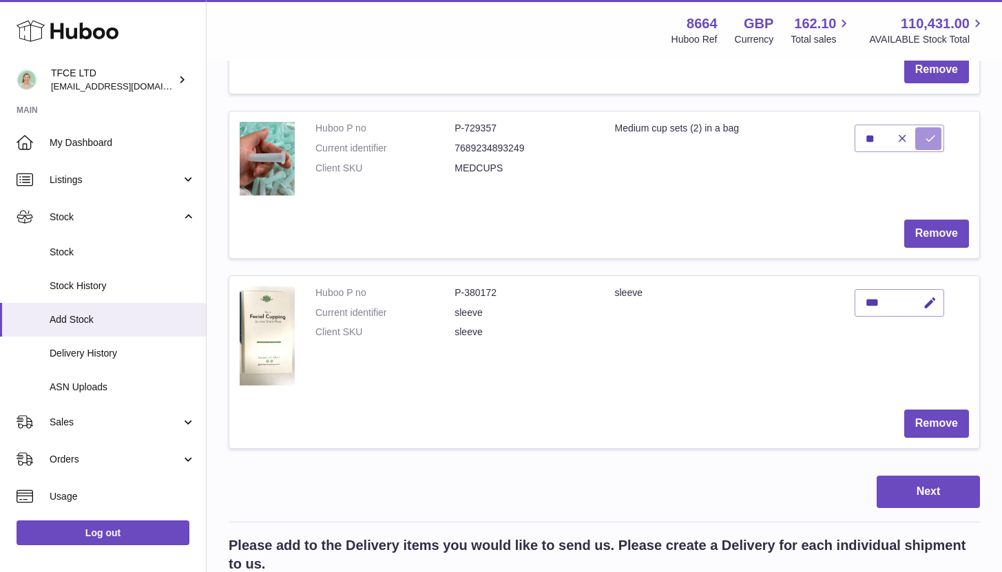
click at [924, 137] on icon "submit" at bounding box center [930, 138] width 12 height 12
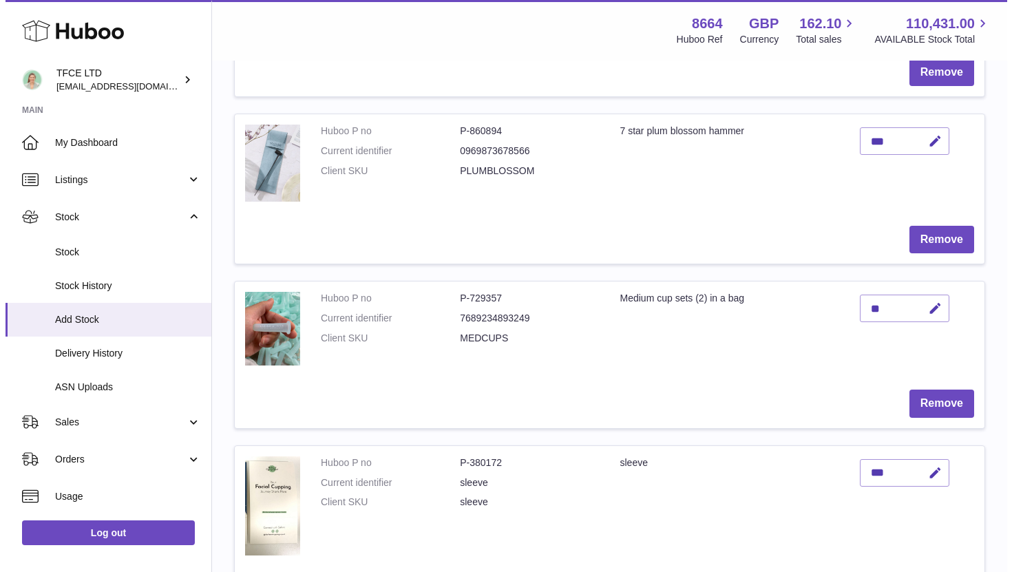
scroll to position [746, 0]
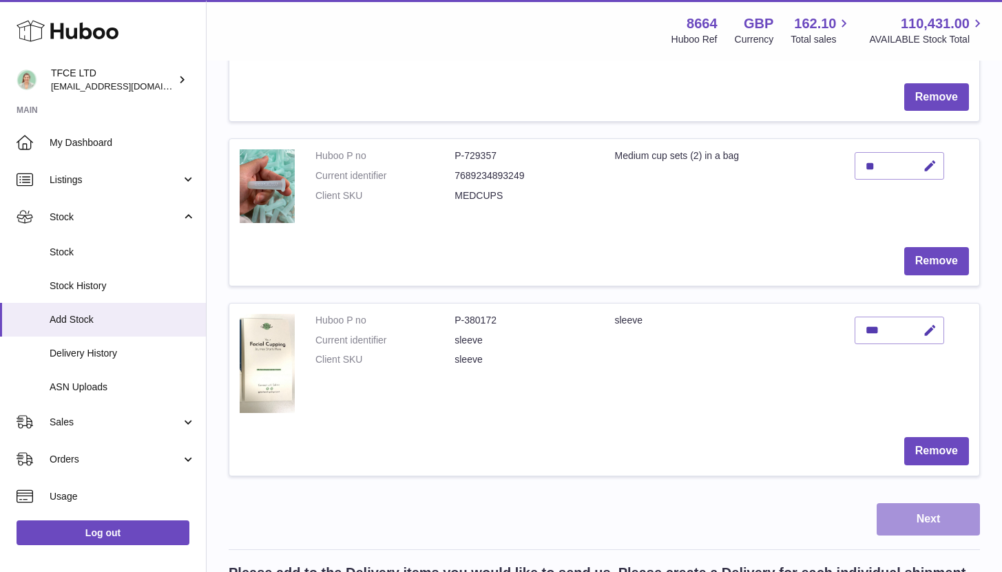
click at [903, 532] on button "Next" at bounding box center [927, 519] width 103 height 32
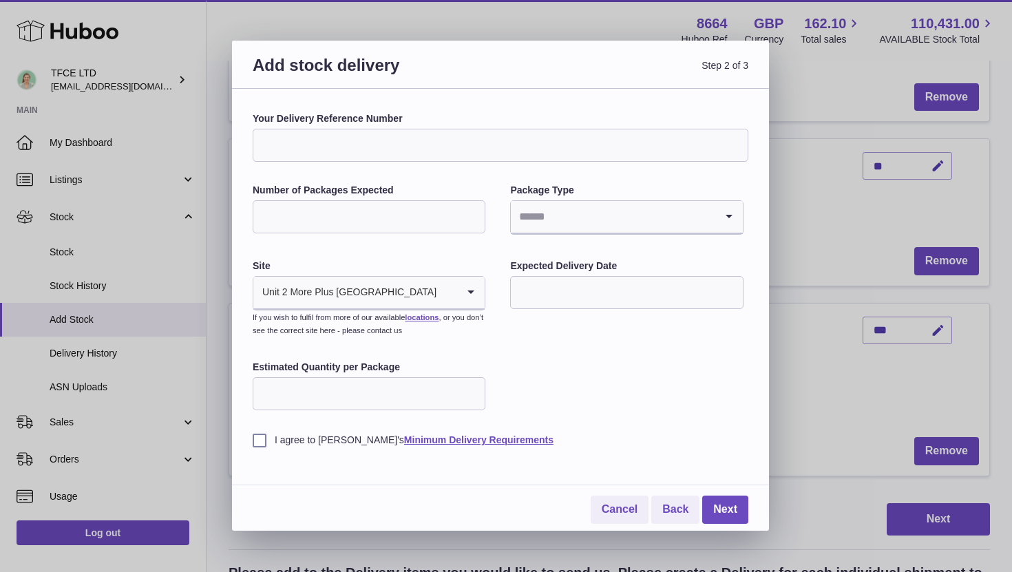
click at [407, 147] on input "Your Delivery Reference Number" at bounding box center [501, 145] width 496 height 33
type input "*"
type input "**********"
click at [336, 220] on input "Number of Packages Expected" at bounding box center [369, 216] width 233 height 33
type input "*"
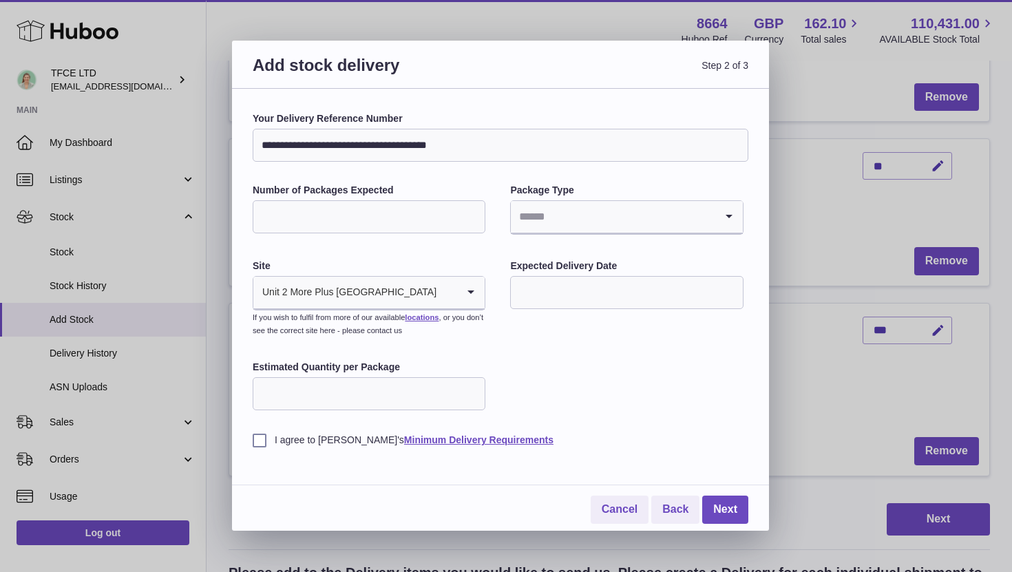
click at [581, 227] on input "Search for option" at bounding box center [613, 217] width 204 height 32
click at [560, 308] on li "Boxes" at bounding box center [626, 309] width 230 height 28
click at [561, 297] on input "text" at bounding box center [626, 292] width 233 height 33
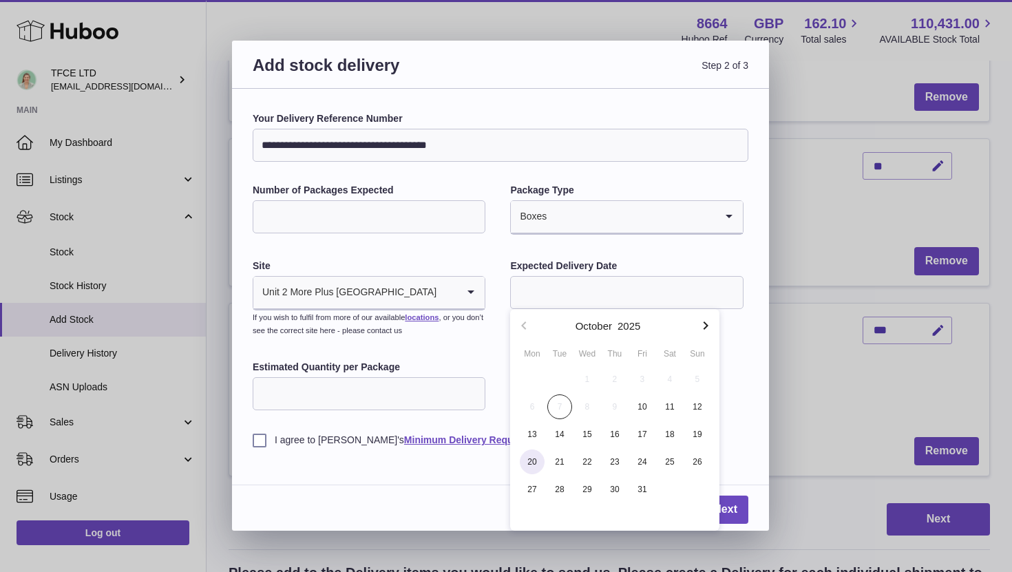
click at [539, 459] on span "20" at bounding box center [532, 462] width 25 height 25
type input "**********"
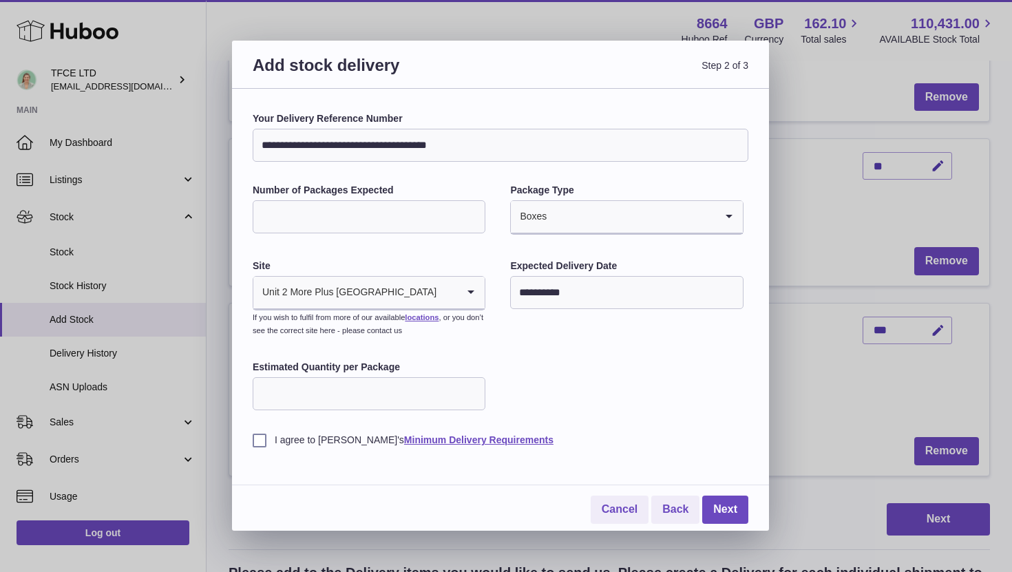
click at [366, 392] on input "Estimated Quantity per Package" at bounding box center [369, 393] width 233 height 33
click at [255, 443] on label "I agree to Huboo's Minimum Delivery Requirements" at bounding box center [501, 440] width 496 height 13
click at [713, 516] on link "Next" at bounding box center [725, 510] width 46 height 28
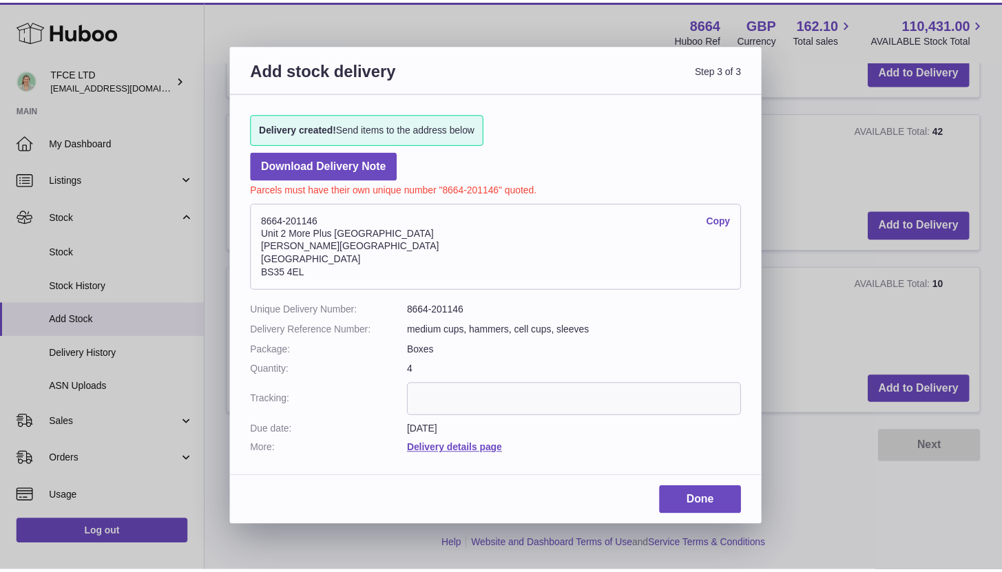
scroll to position [492, 0]
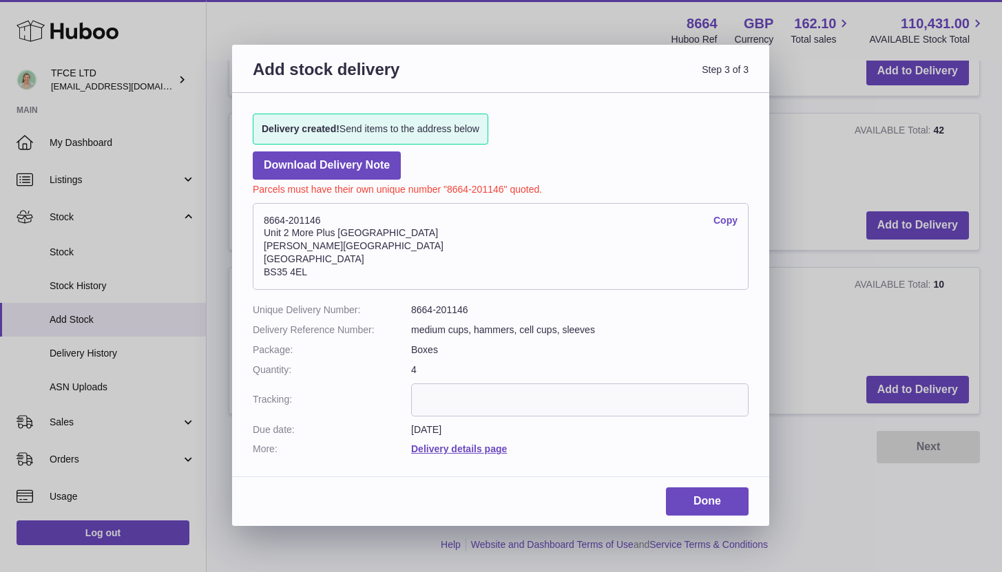
click at [733, 222] on link "Copy" at bounding box center [725, 220] width 24 height 13
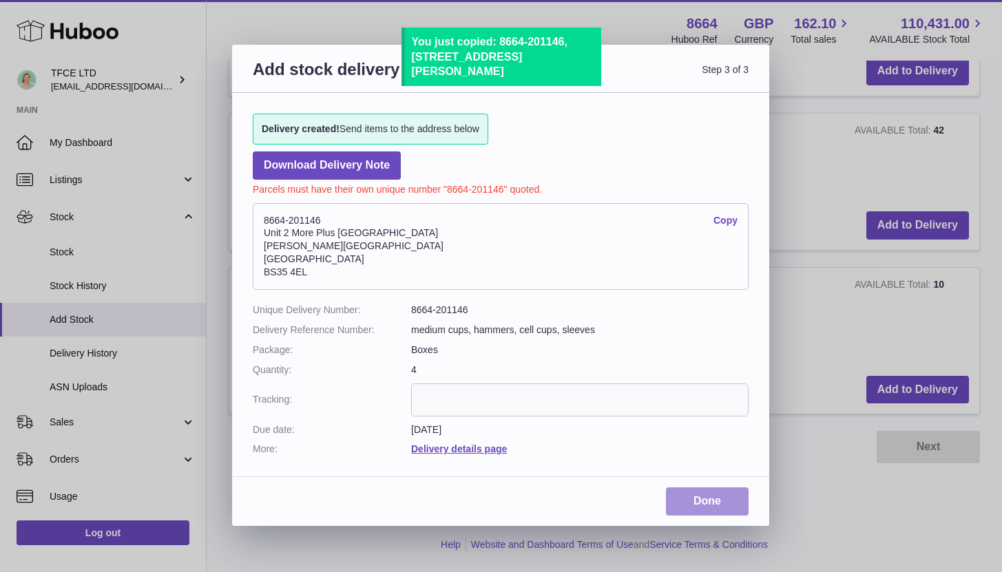
click at [722, 507] on link "Done" at bounding box center [707, 501] width 83 height 28
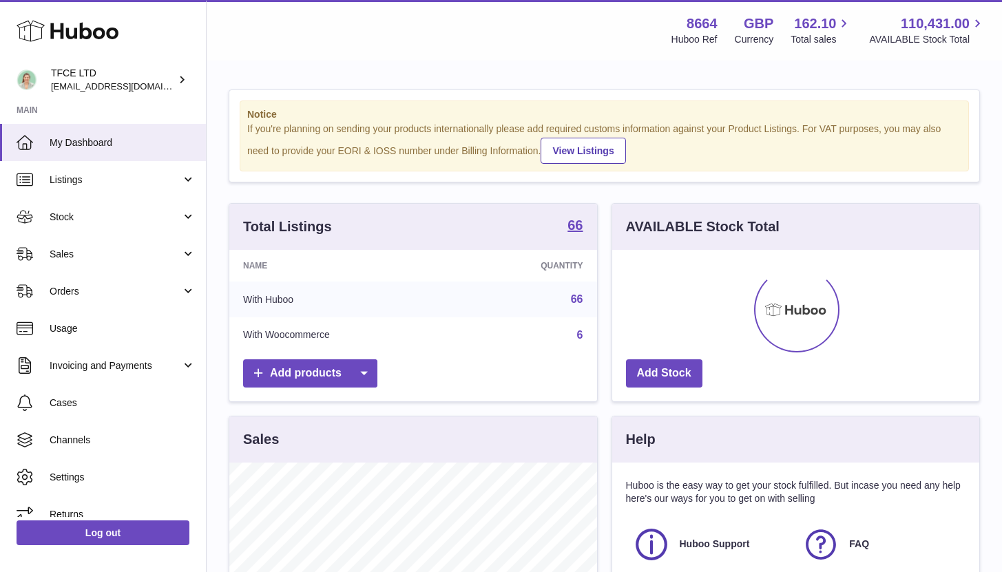
scroll to position [215, 367]
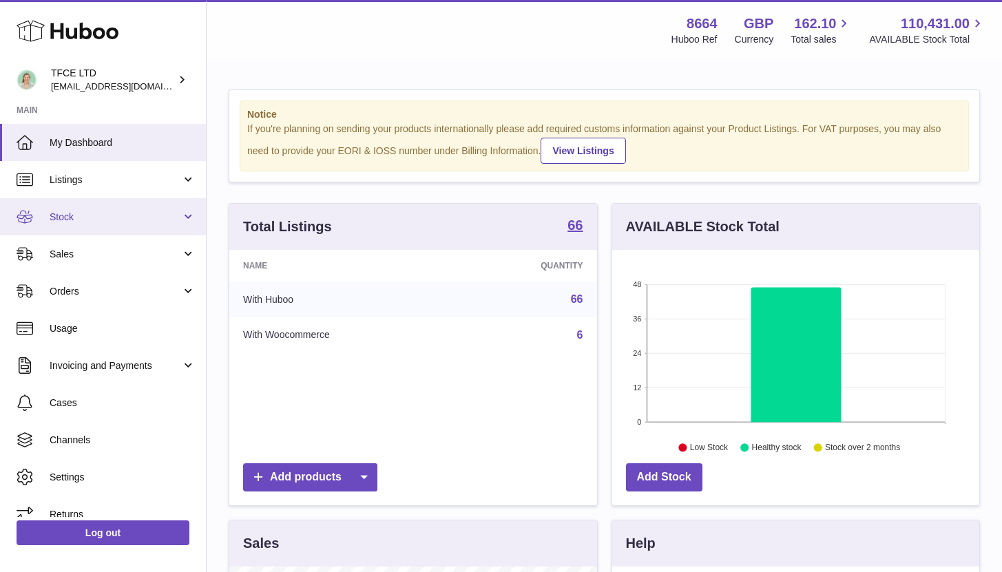
click at [181, 218] on link "Stock" at bounding box center [103, 216] width 206 height 37
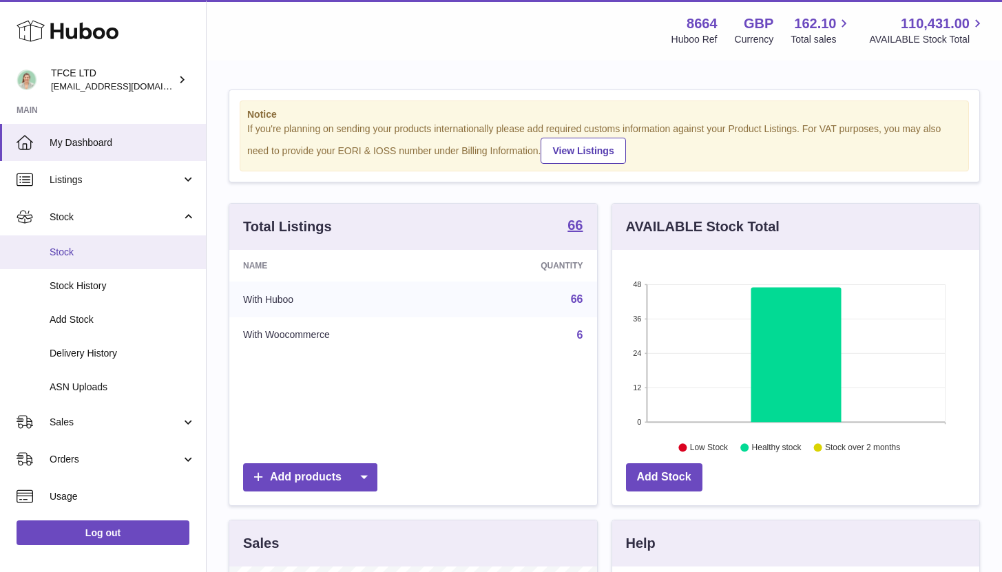
click at [162, 257] on span "Stock" at bounding box center [123, 252] width 146 height 13
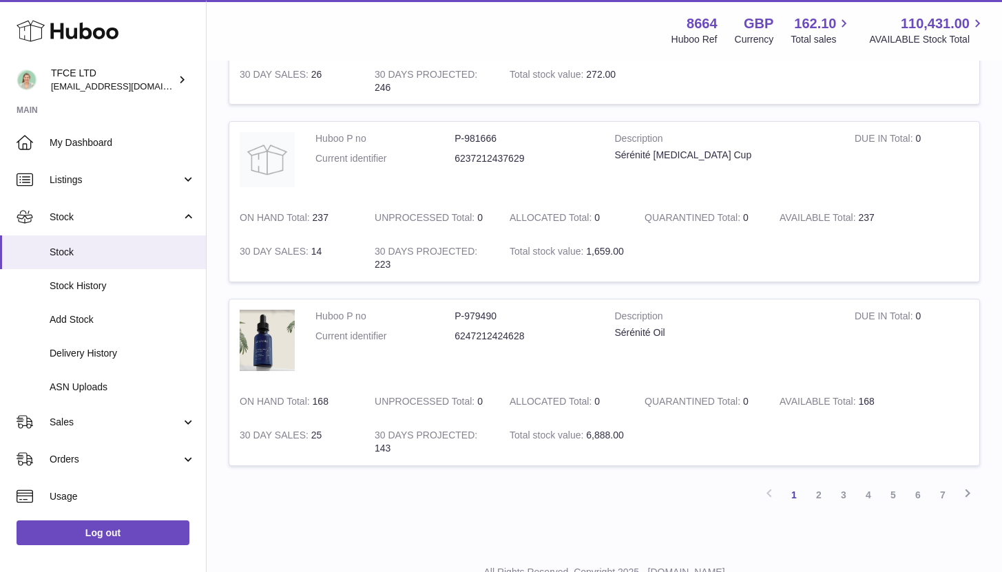
scroll to position [1570, 0]
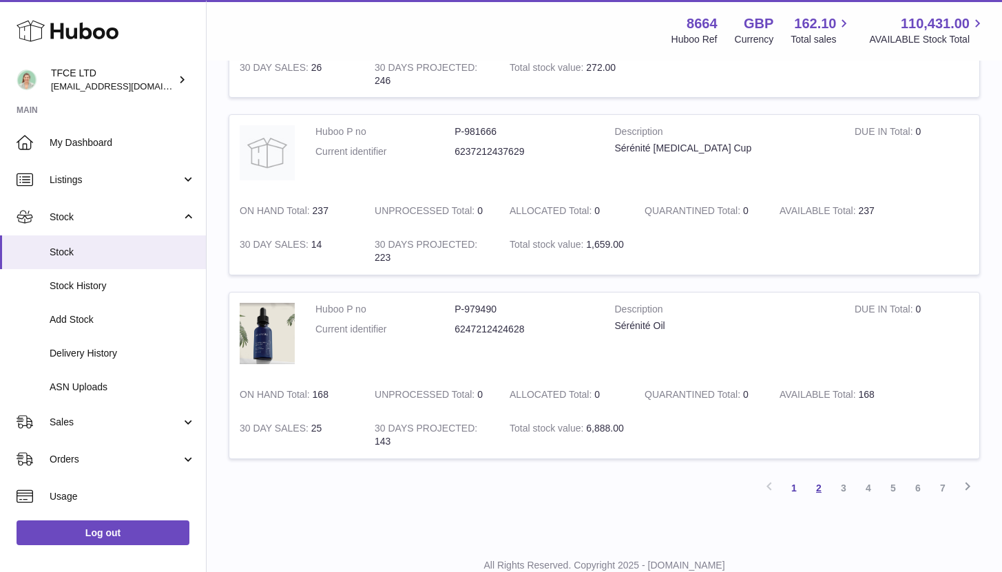
click at [816, 483] on link "2" at bounding box center [818, 488] width 25 height 25
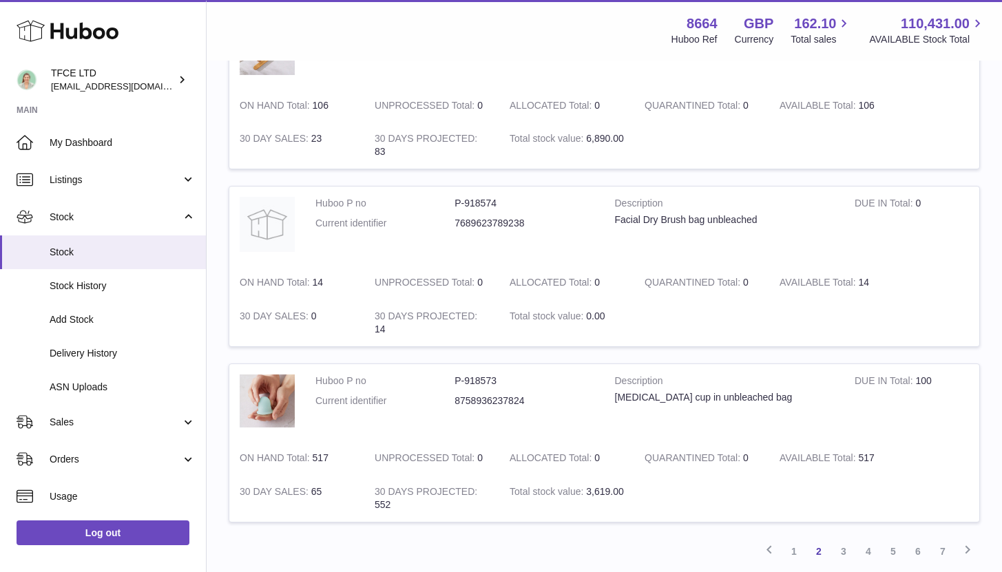
scroll to position [1403, 0]
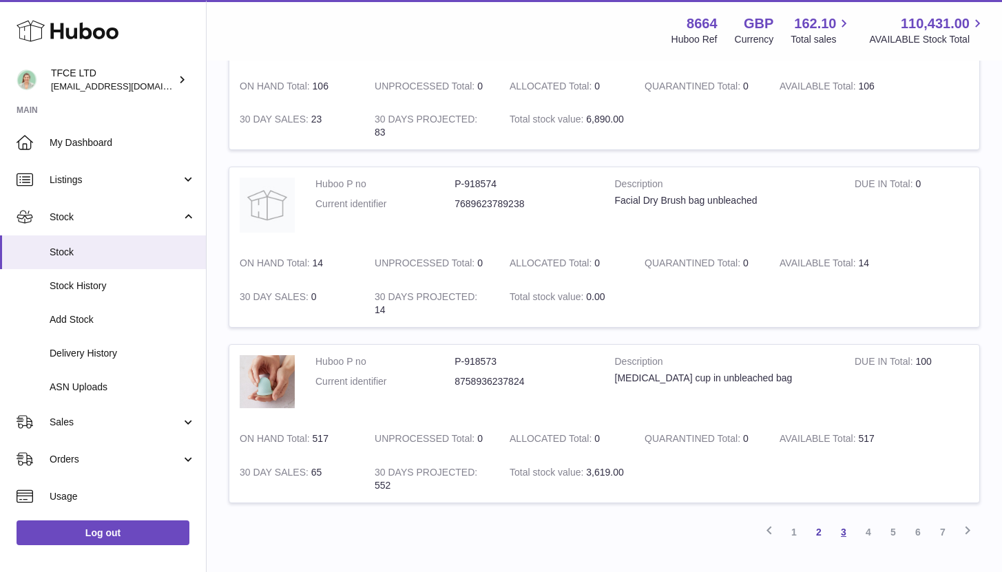
click at [847, 532] on link "3" at bounding box center [843, 532] width 25 height 25
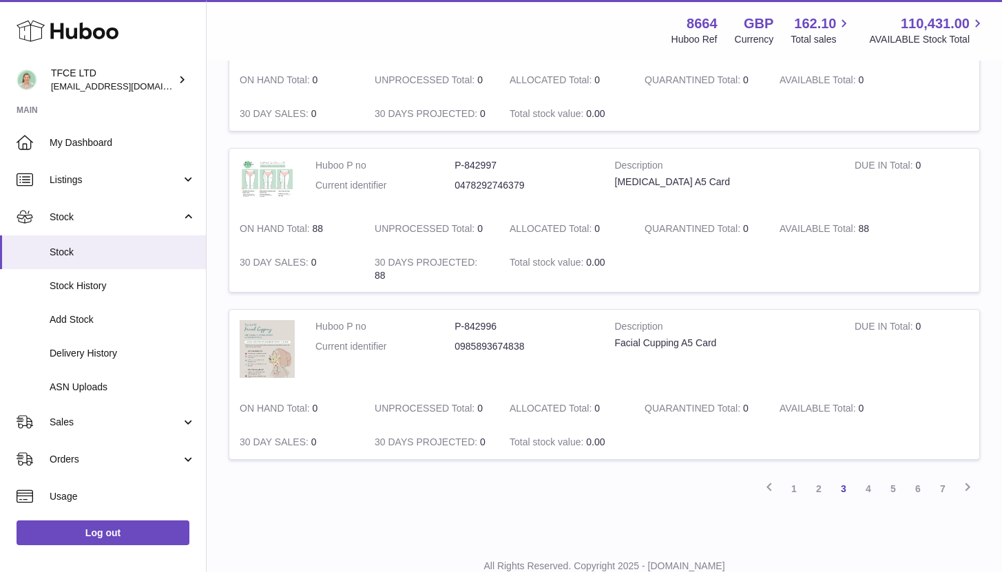
scroll to position [1598, 0]
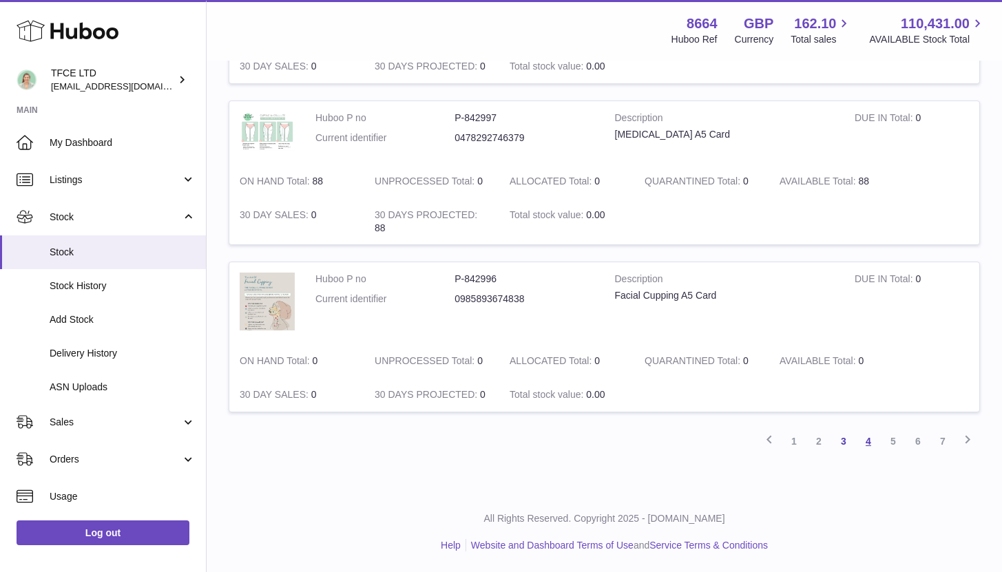
click at [874, 443] on link "4" at bounding box center [868, 441] width 25 height 25
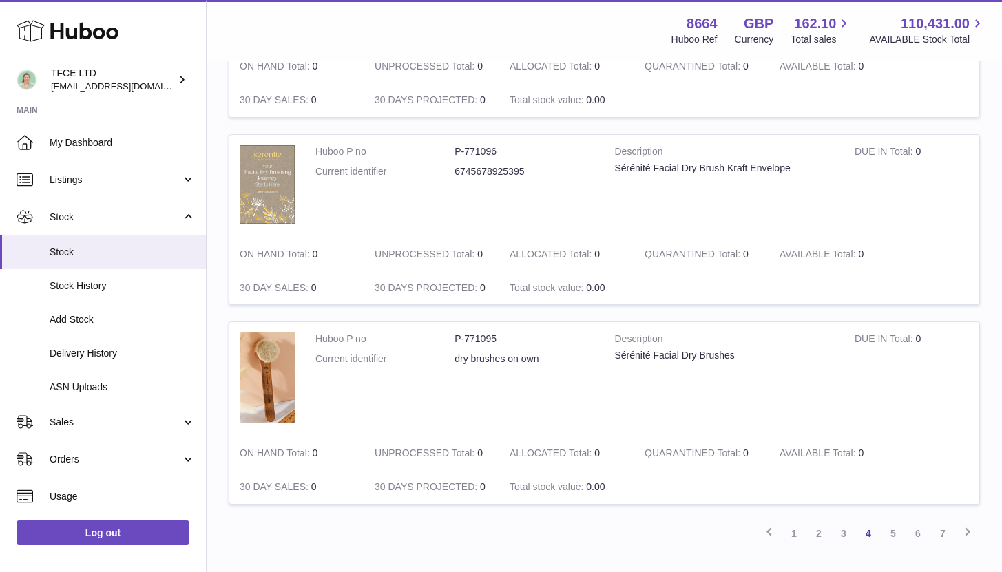
scroll to position [1655, 0]
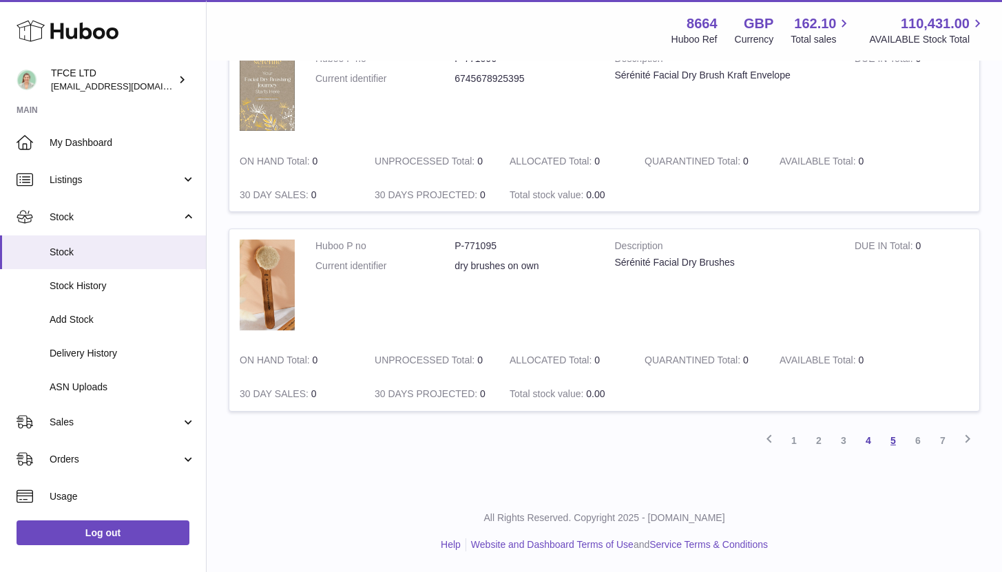
click at [897, 447] on link "5" at bounding box center [892, 440] width 25 height 25
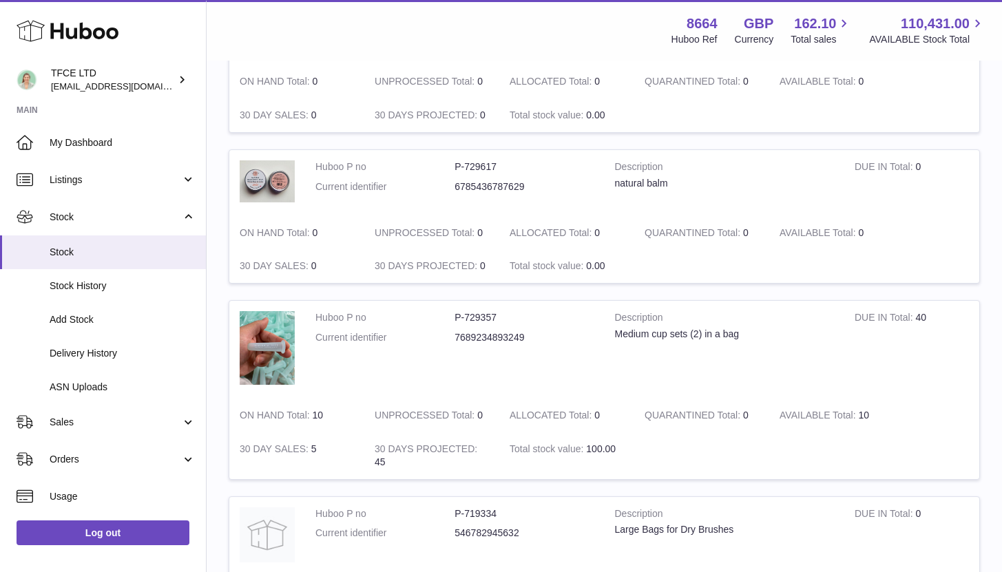
scroll to position [1432, 0]
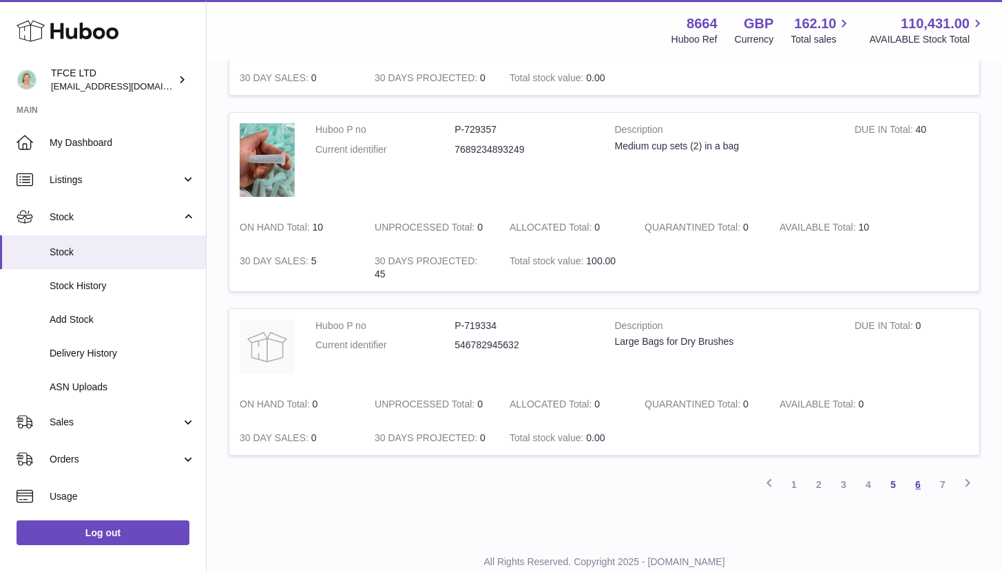
click at [916, 480] on link "6" at bounding box center [917, 484] width 25 height 25
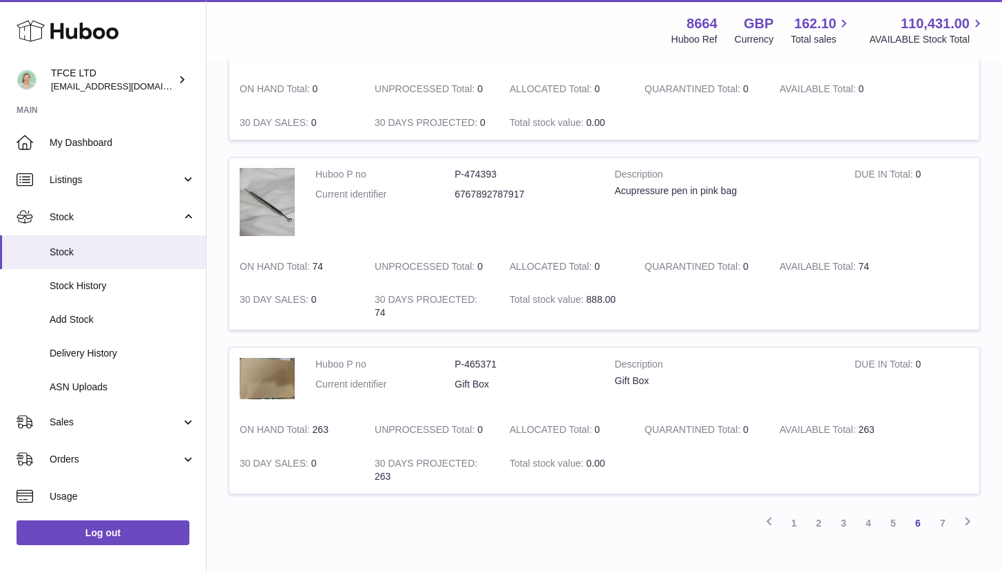
scroll to position [1510, 0]
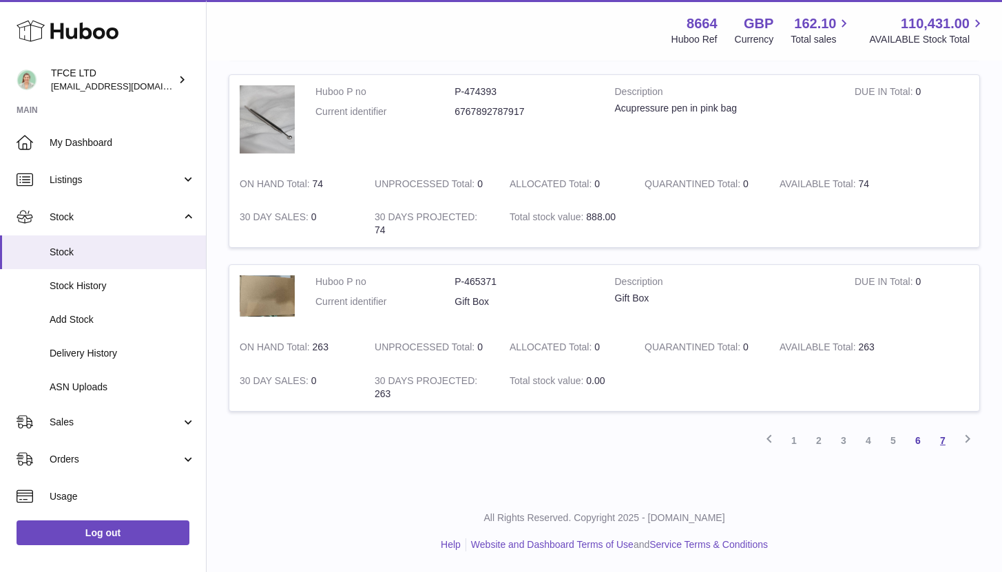
click at [946, 443] on link "7" at bounding box center [942, 440] width 25 height 25
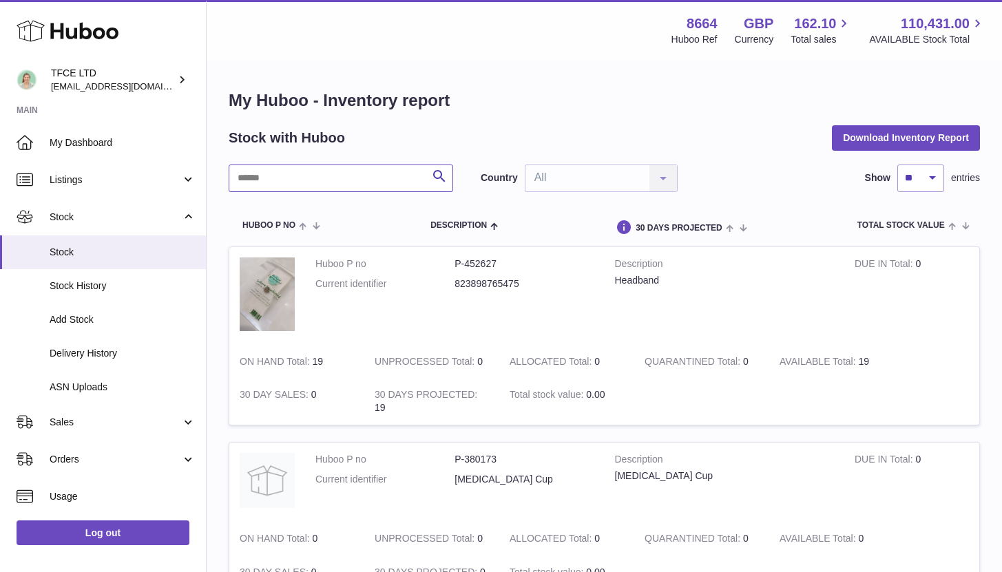
click at [335, 180] on input "text" at bounding box center [341, 179] width 224 height 28
type input "***"
click at [331, 182] on input "***" at bounding box center [341, 179] width 224 height 28
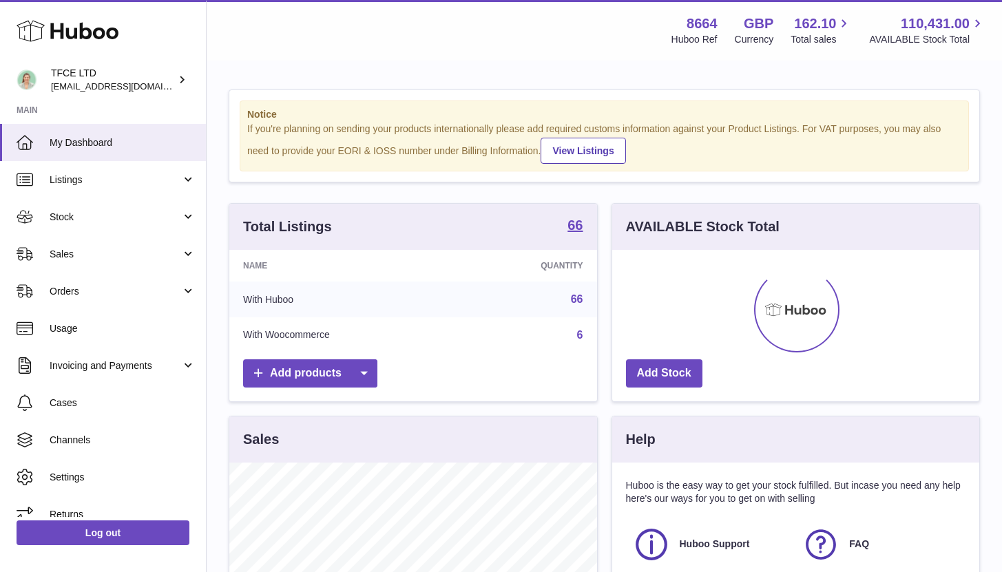
scroll to position [215, 367]
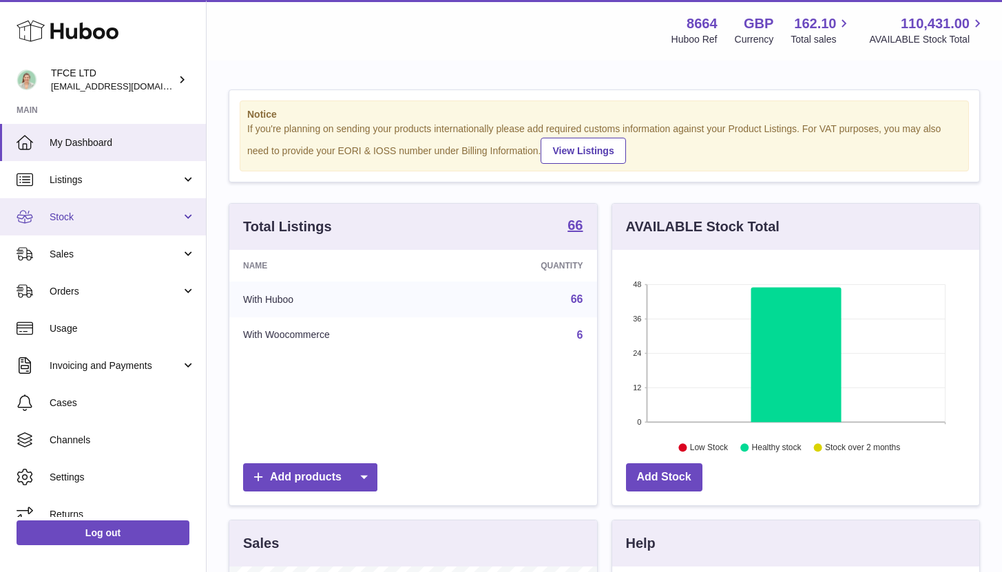
click at [135, 229] on link "Stock" at bounding box center [103, 216] width 206 height 37
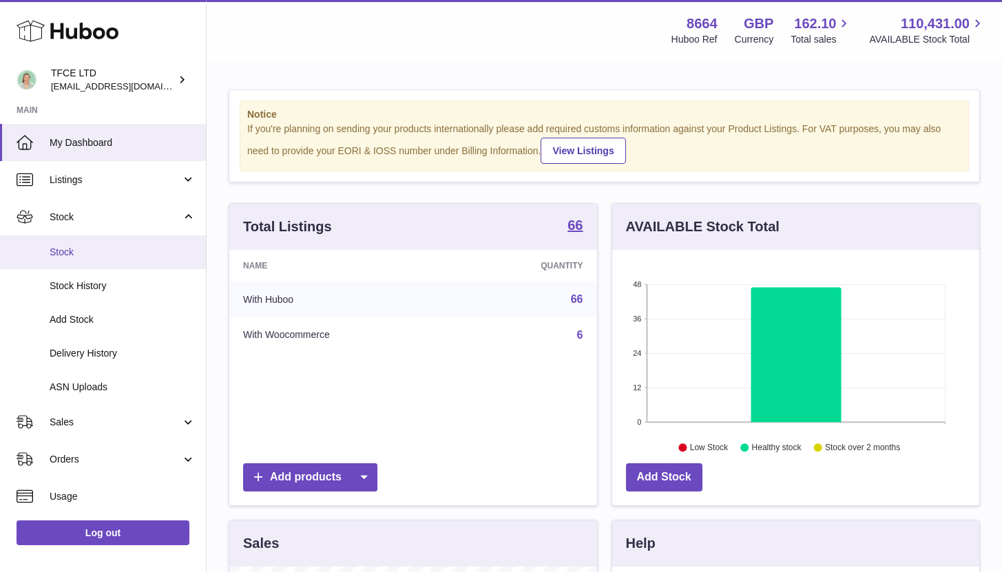
click at [125, 247] on span "Stock" at bounding box center [123, 252] width 146 height 13
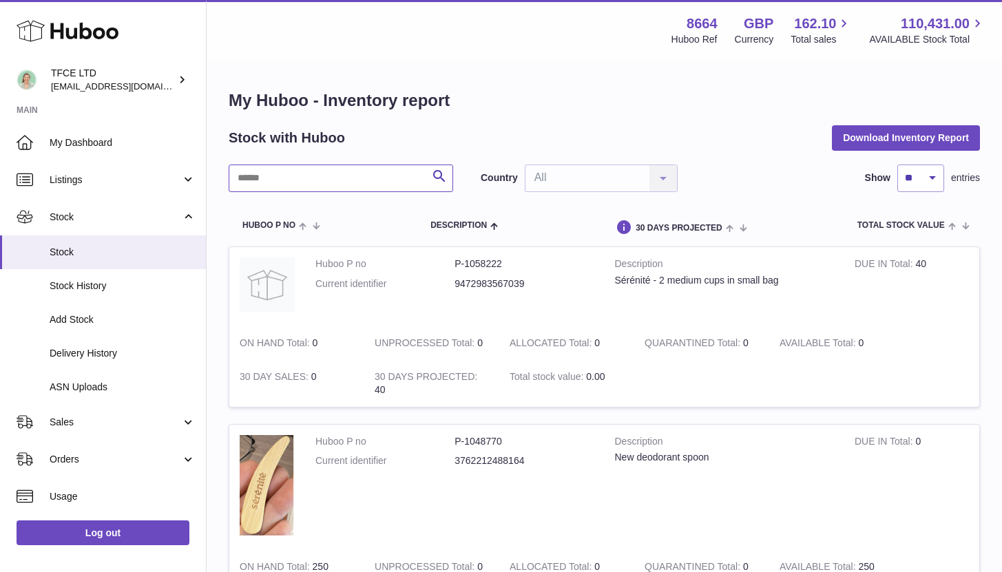
click at [300, 183] on input "text" at bounding box center [341, 179] width 224 height 28
type input "***"
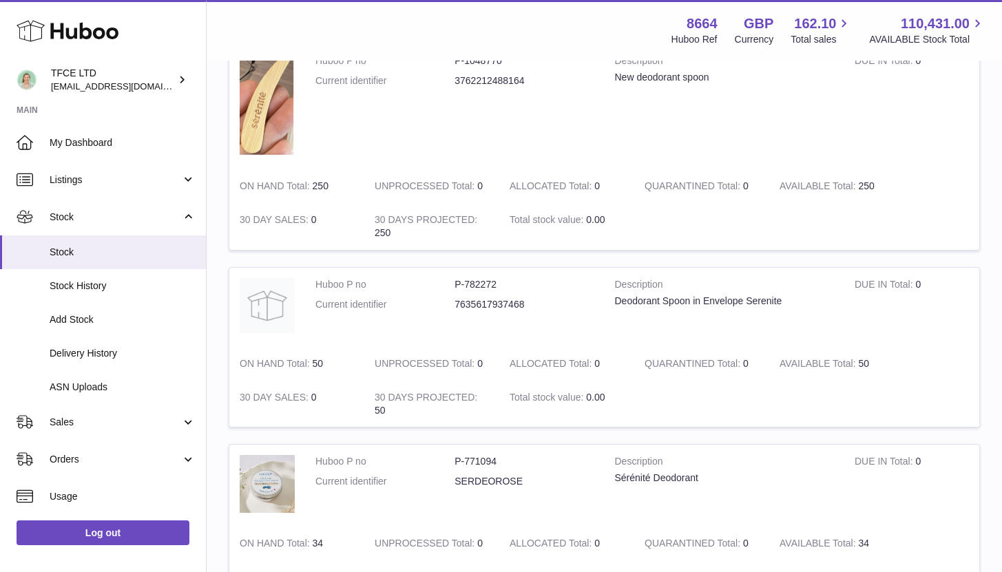
scroll to position [355, 0]
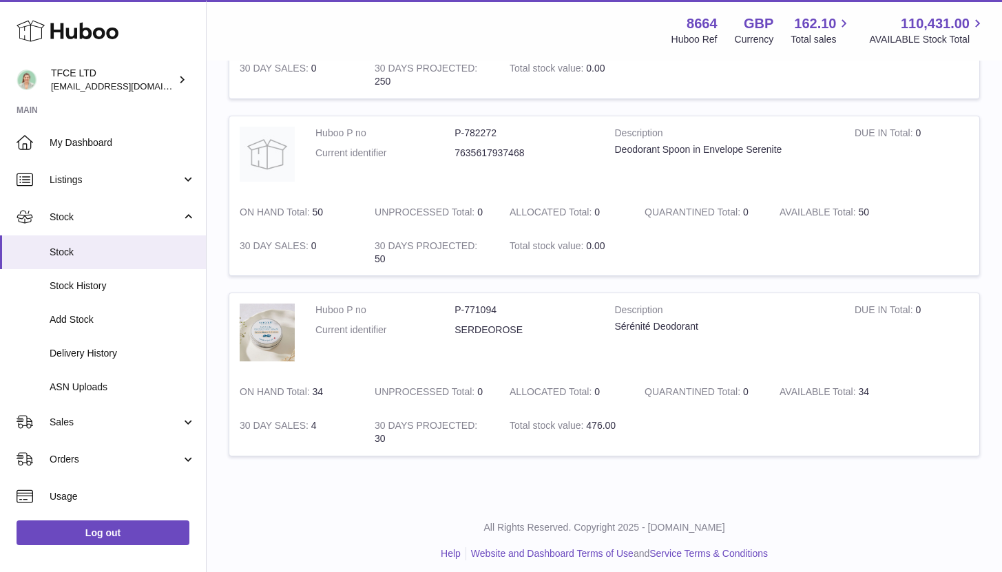
drag, startPoint x: 320, startPoint y: 423, endPoint x: 302, endPoint y: 422, distance: 18.6
click at [302, 422] on td "30 DAY SALES 4" at bounding box center [296, 432] width 135 height 47
click at [378, 432] on strong "30 DAYS PROJECTED" at bounding box center [425, 427] width 103 height 14
